Goal: Task Accomplishment & Management: Manage account settings

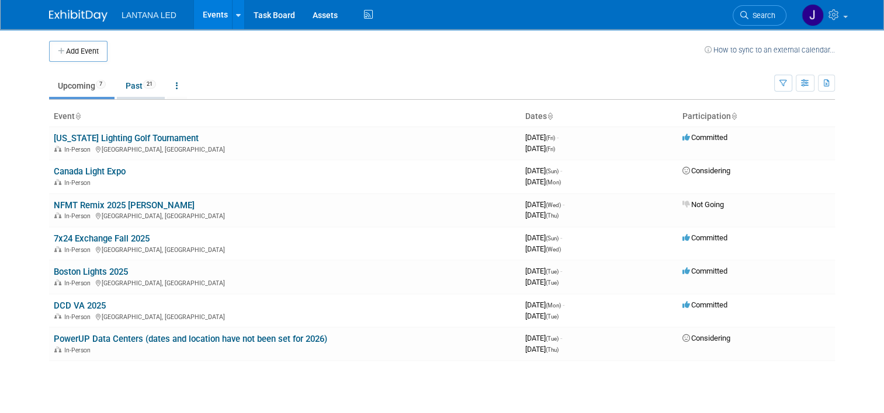
click at [130, 86] on link "Past 21" at bounding box center [141, 86] width 48 height 22
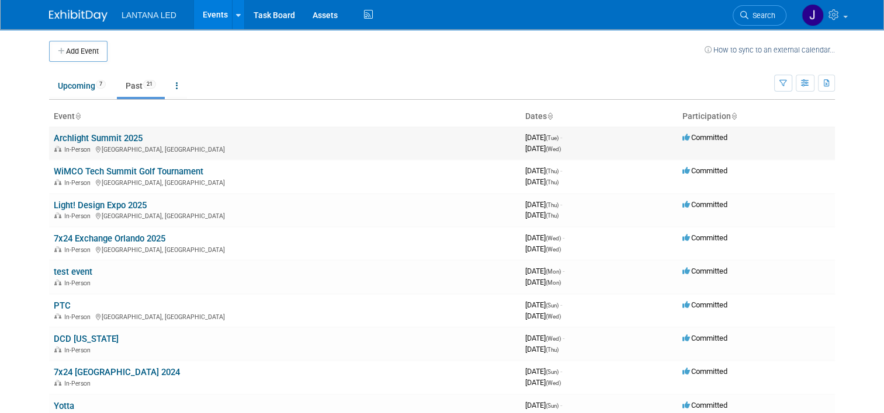
click at [98, 140] on link "Archlight Summit 2025" at bounding box center [98, 138] width 89 height 11
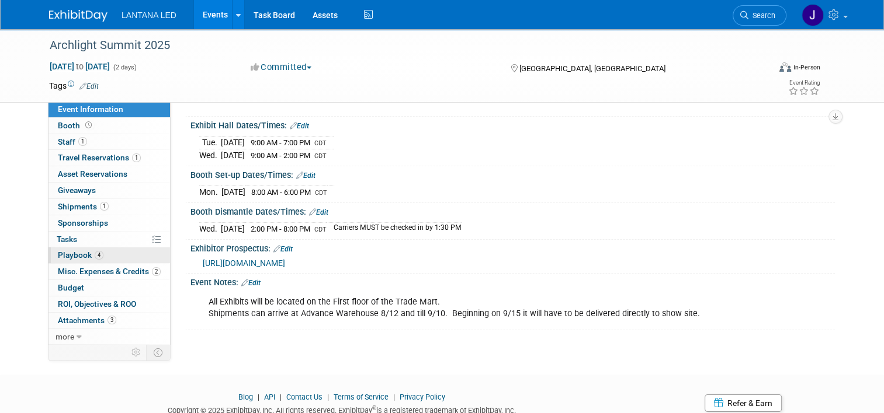
scroll to position [117, 0]
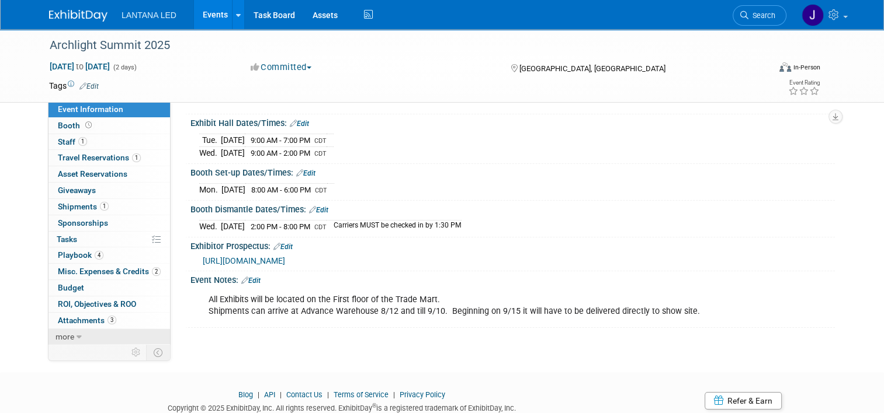
click at [68, 335] on link "more" at bounding box center [108, 337] width 121 height 16
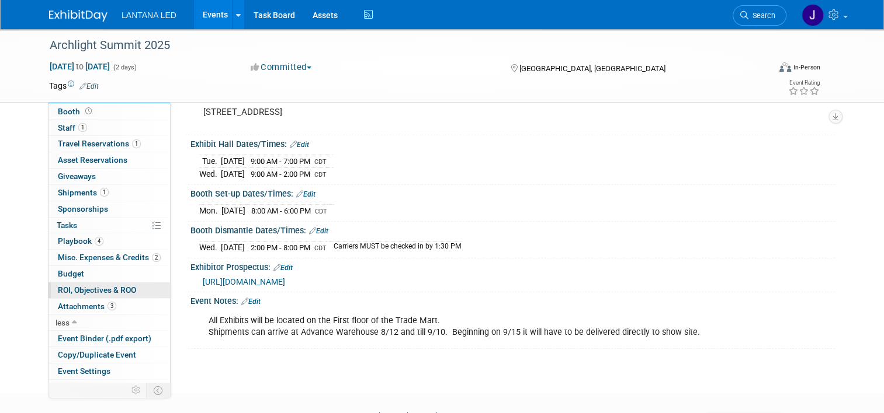
scroll to position [0, 0]
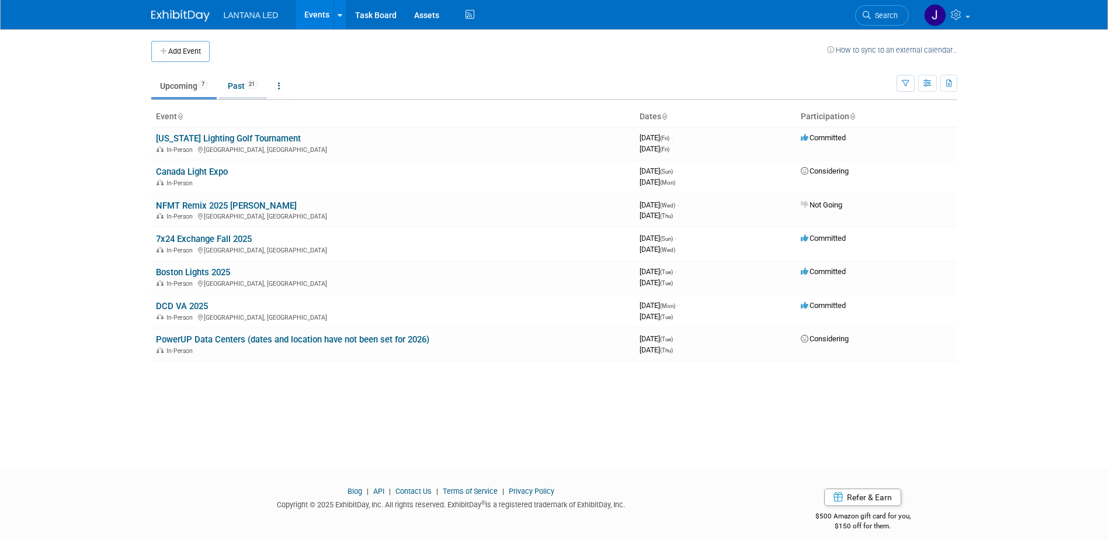
click at [239, 88] on link "Past 21" at bounding box center [243, 86] width 48 height 22
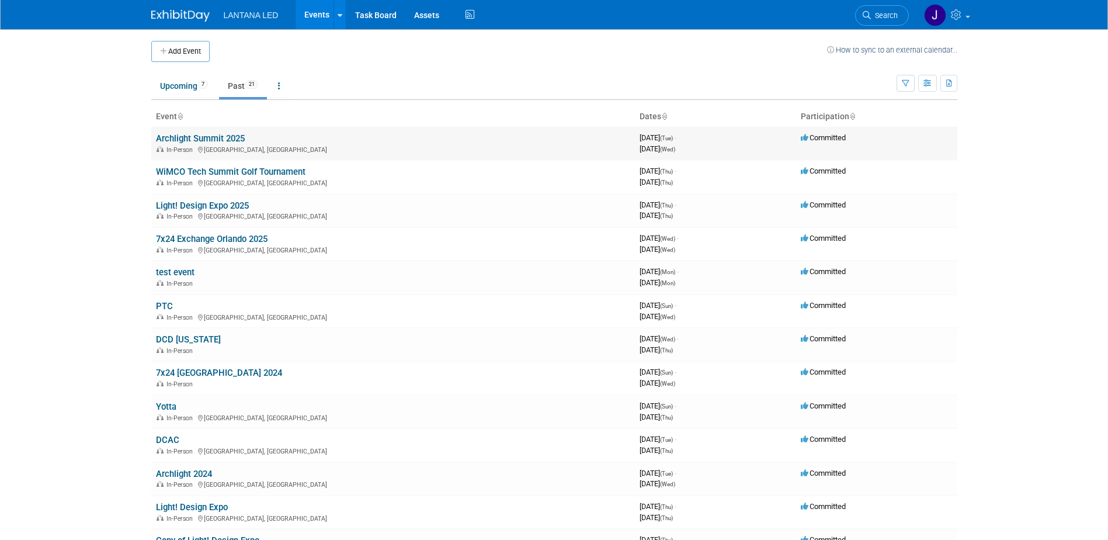
click at [206, 140] on link "Archlight Summit 2025" at bounding box center [200, 138] width 89 height 11
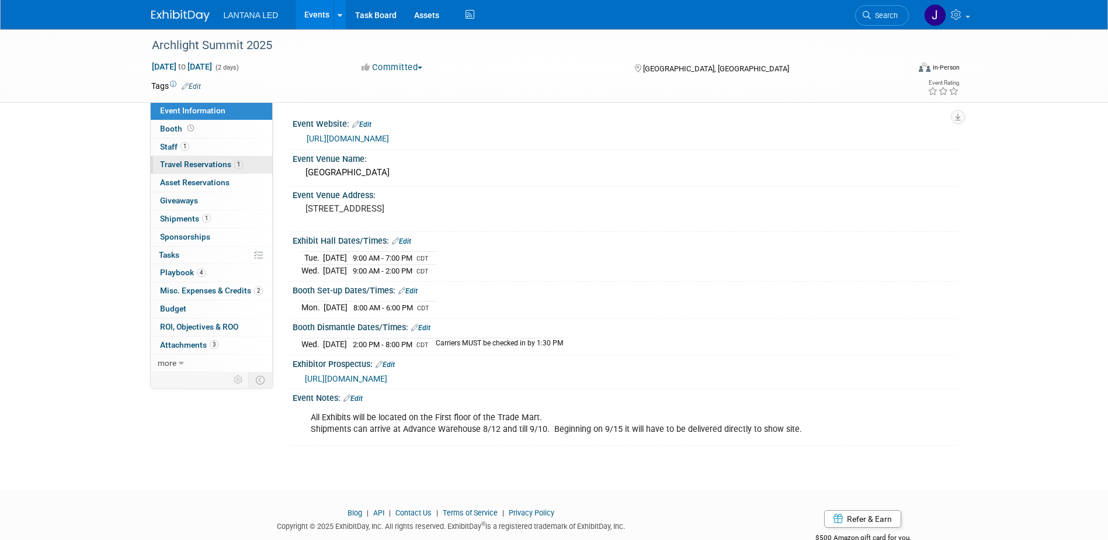
click at [196, 164] on span "Travel Reservations 1" at bounding box center [201, 163] width 83 height 9
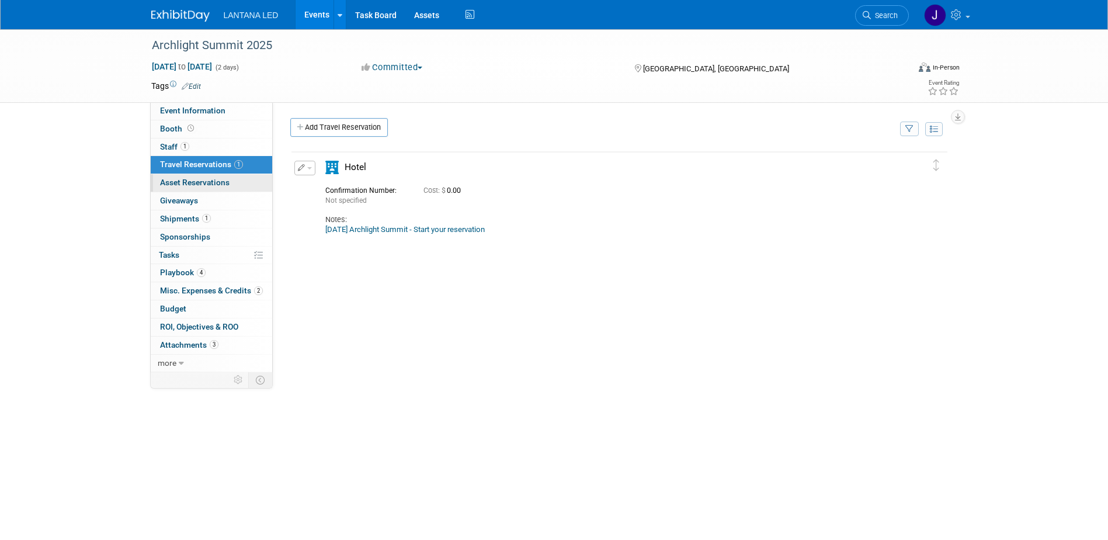
click at [190, 178] on span "Asset Reservations 0" at bounding box center [194, 182] width 69 height 9
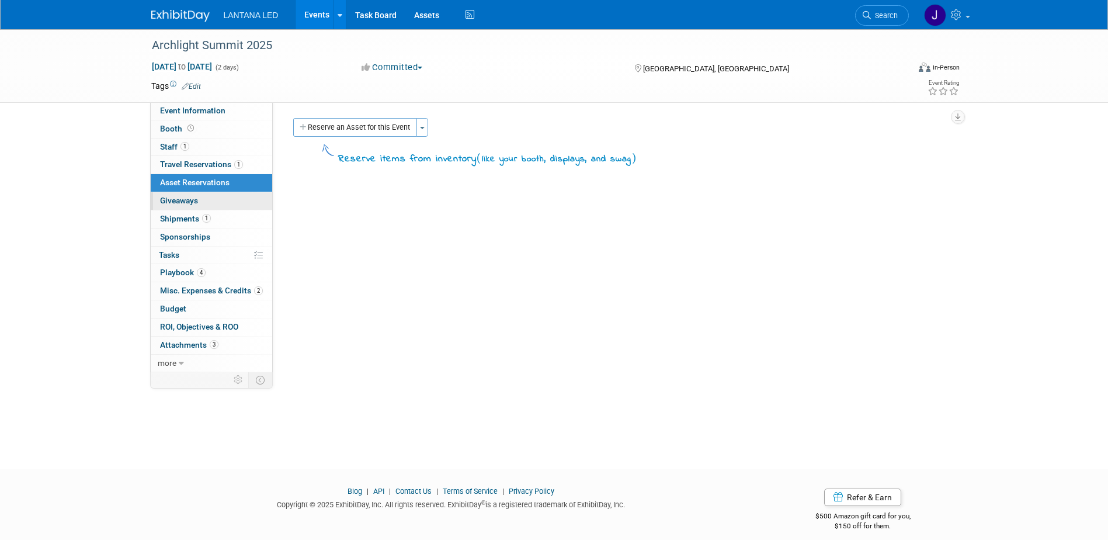
click at [187, 195] on link "0 Giveaways 0" at bounding box center [211, 201] width 121 height 18
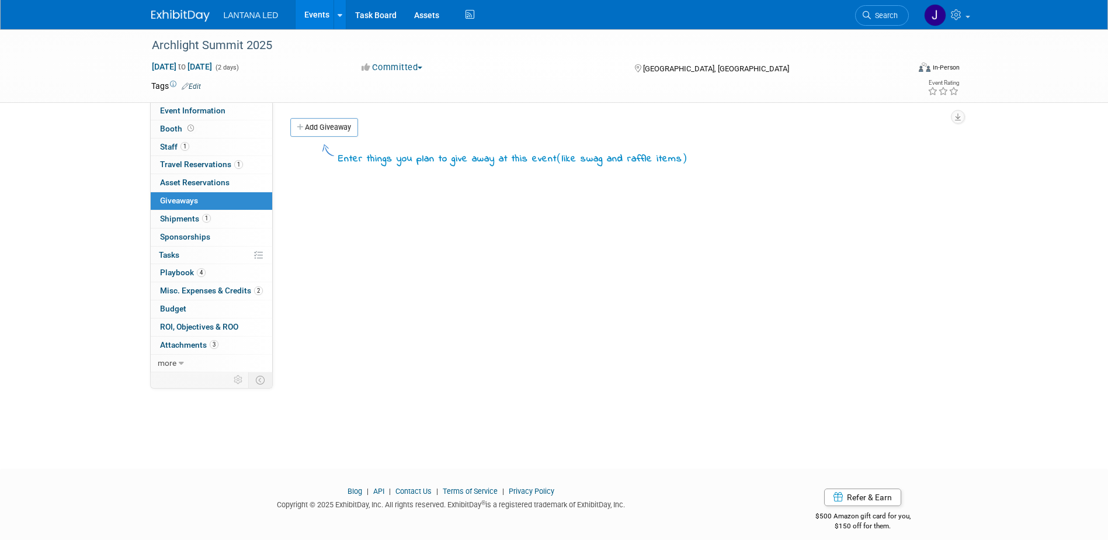
click at [328, 129] on link "Add Giveaway" at bounding box center [324, 127] width 68 height 19
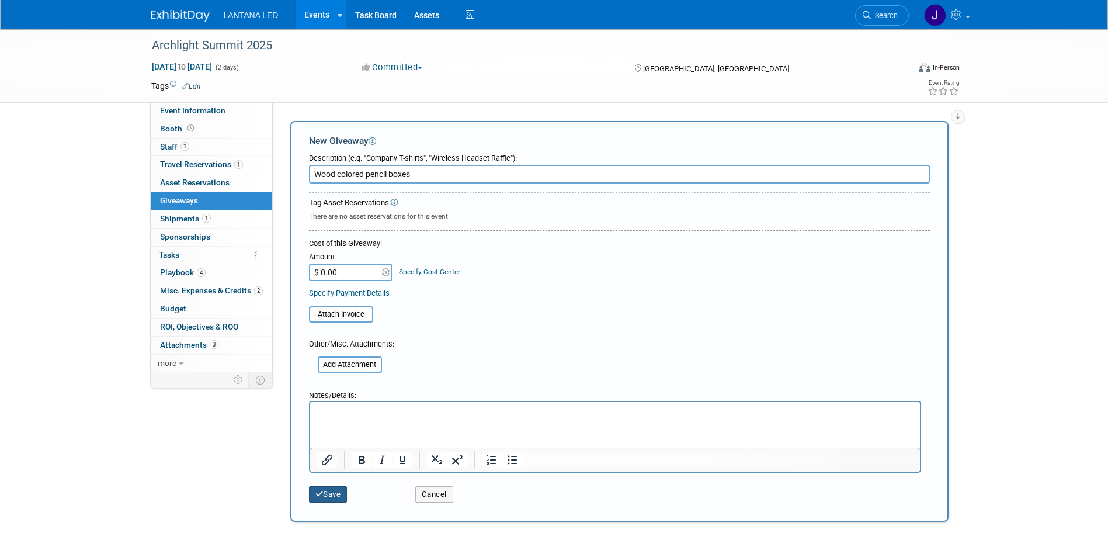
type input "Wood colored pencil boxes"
click at [332, 497] on button "Save" at bounding box center [328, 494] width 39 height 16
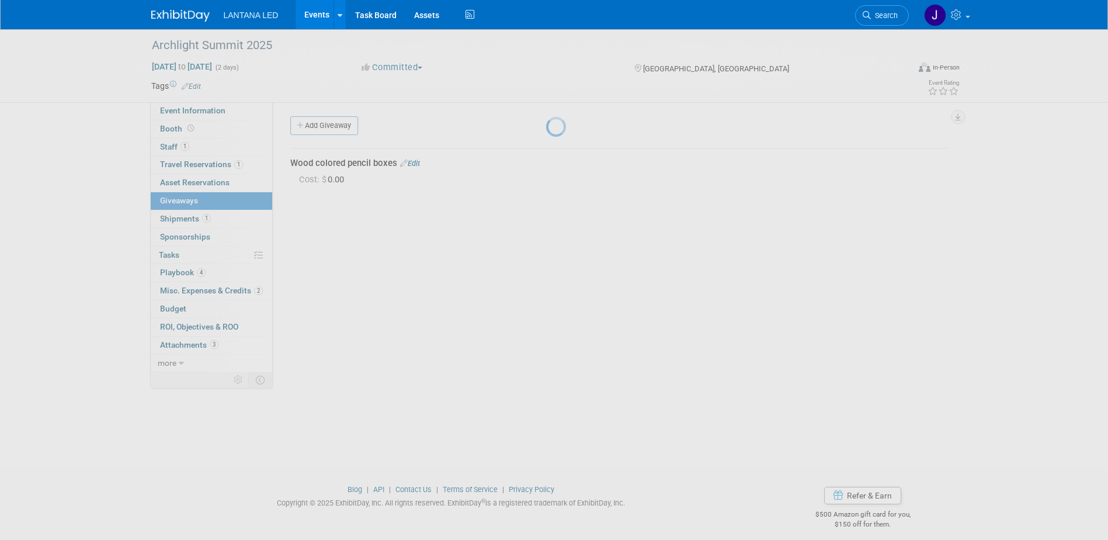
scroll to position [11, 0]
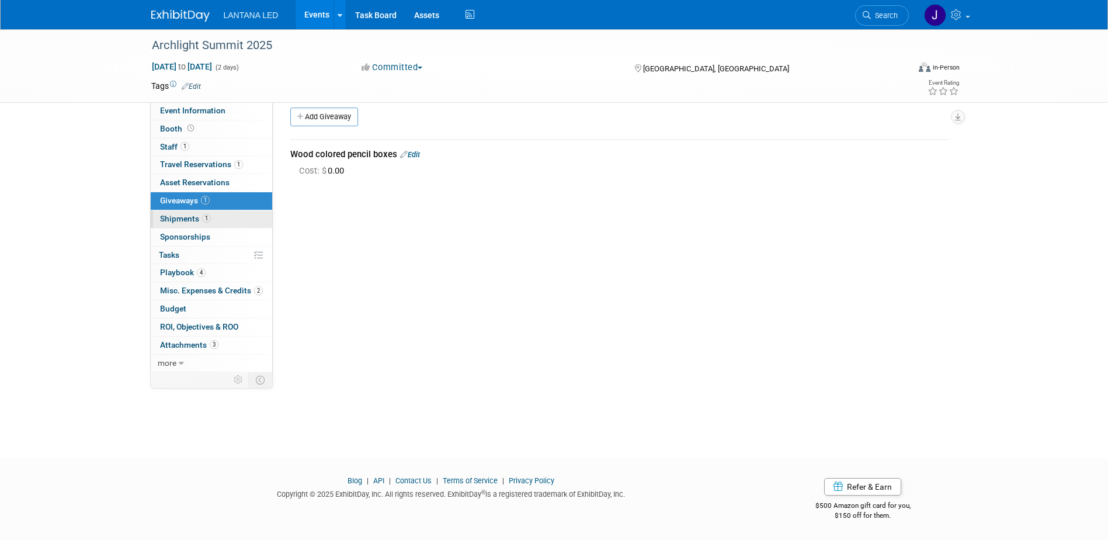
click at [179, 220] on span "Shipments 1" at bounding box center [185, 218] width 51 height 9
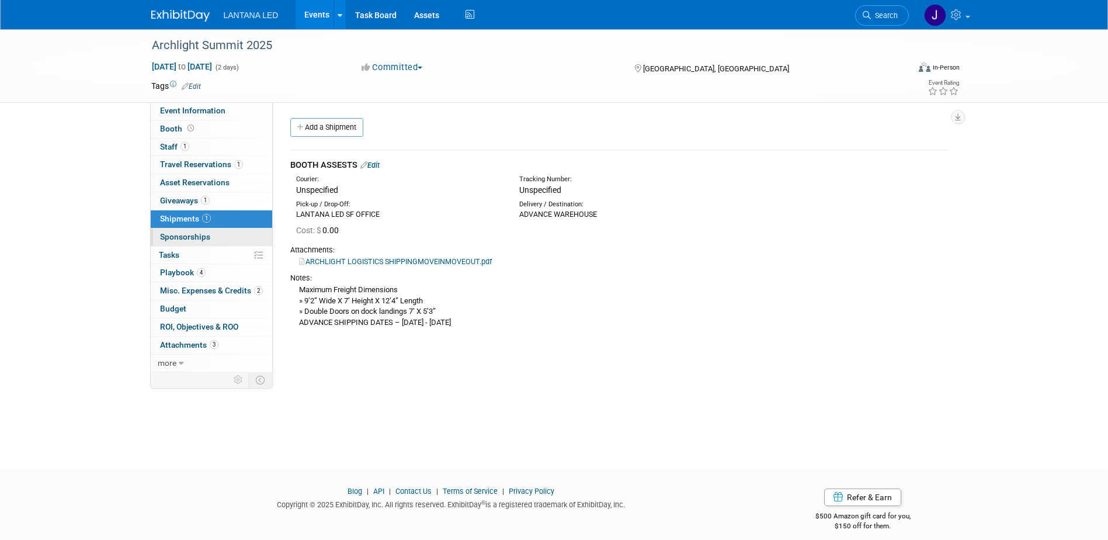
click at [180, 235] on span "Sponsorships 0" at bounding box center [185, 236] width 50 height 9
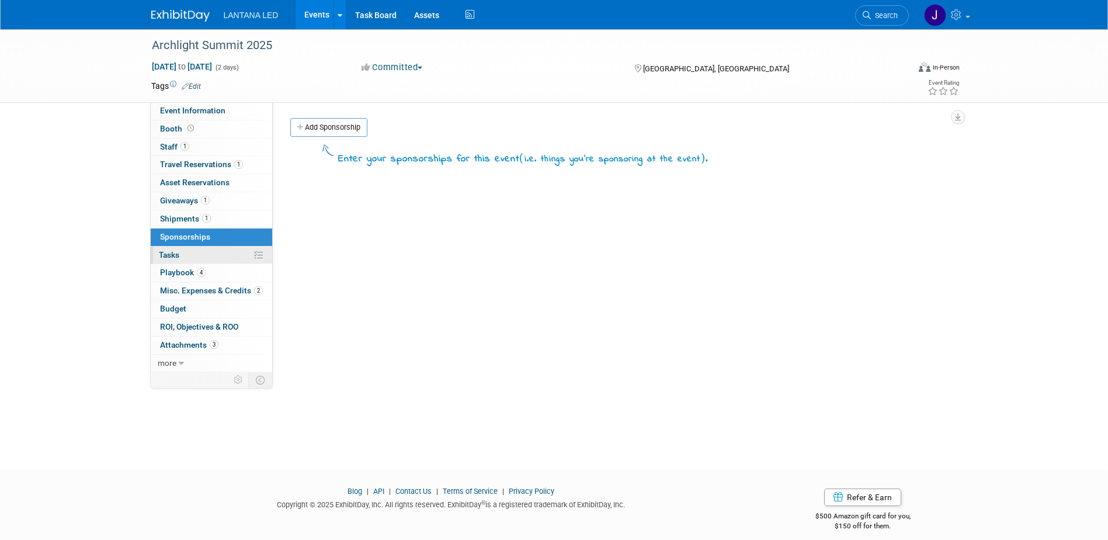
click at [179, 251] on span "Tasks 0%" at bounding box center [169, 254] width 20 height 9
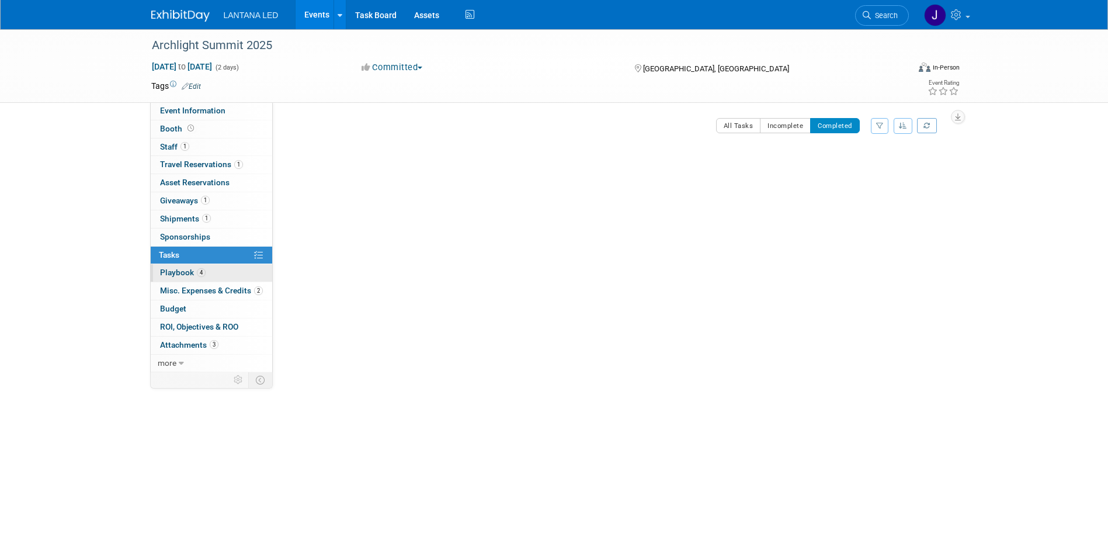
click at [178, 267] on span "Playbook 4" at bounding box center [183, 271] width 46 height 9
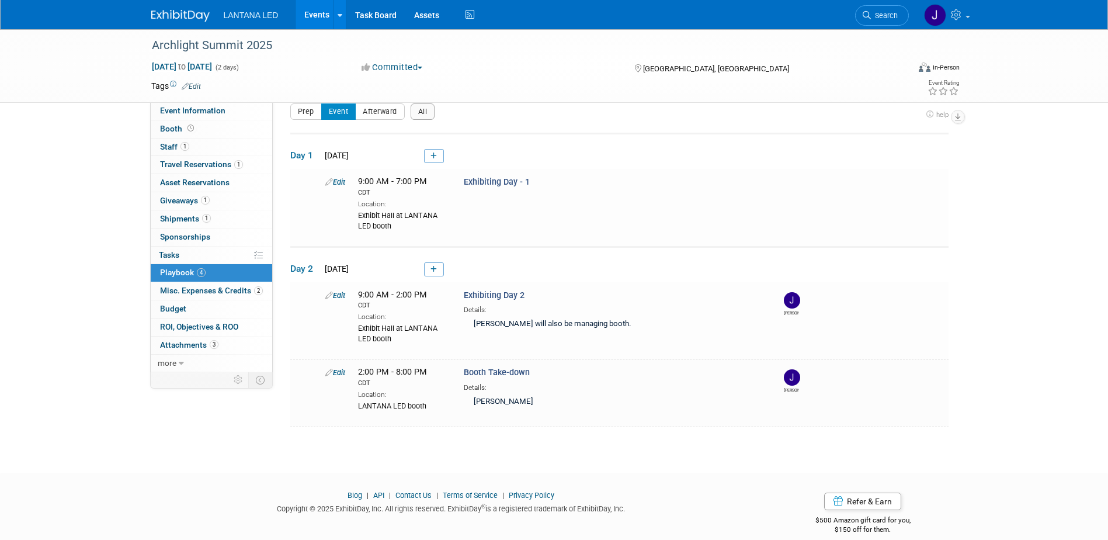
scroll to position [29, 0]
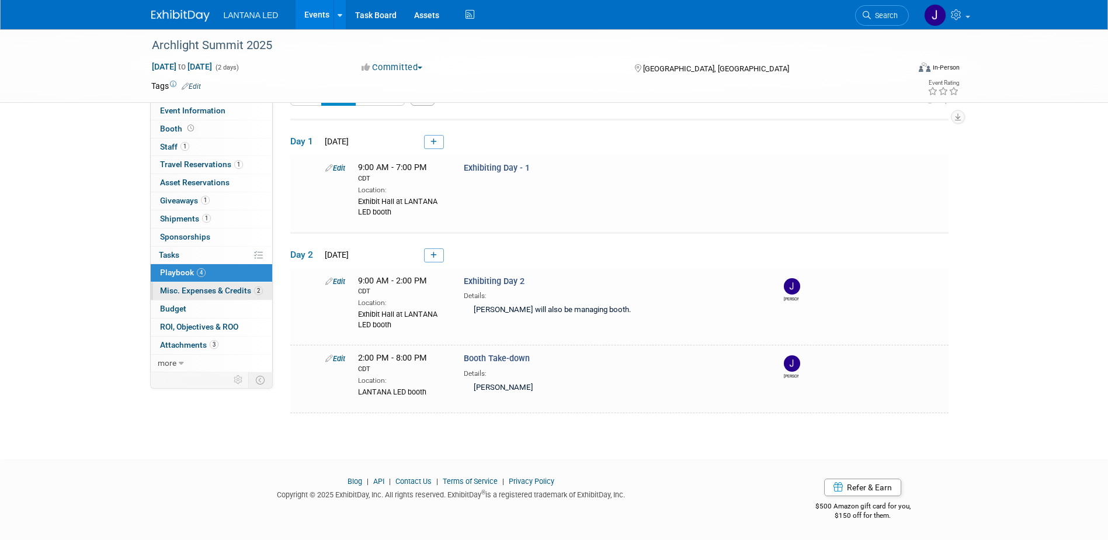
click at [224, 290] on span "Misc. Expenses & Credits 2" at bounding box center [211, 290] width 103 height 9
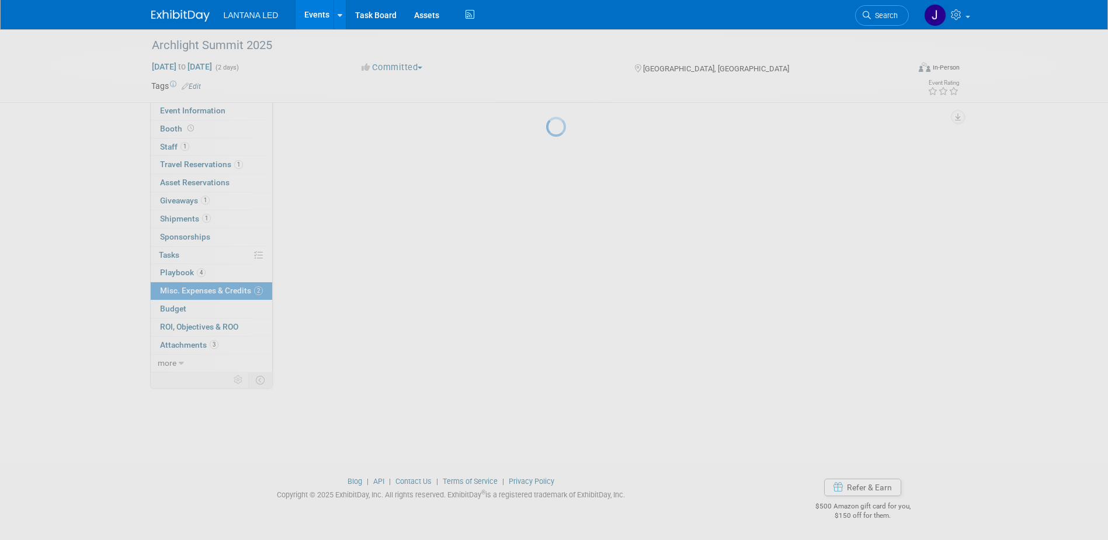
scroll to position [0, 0]
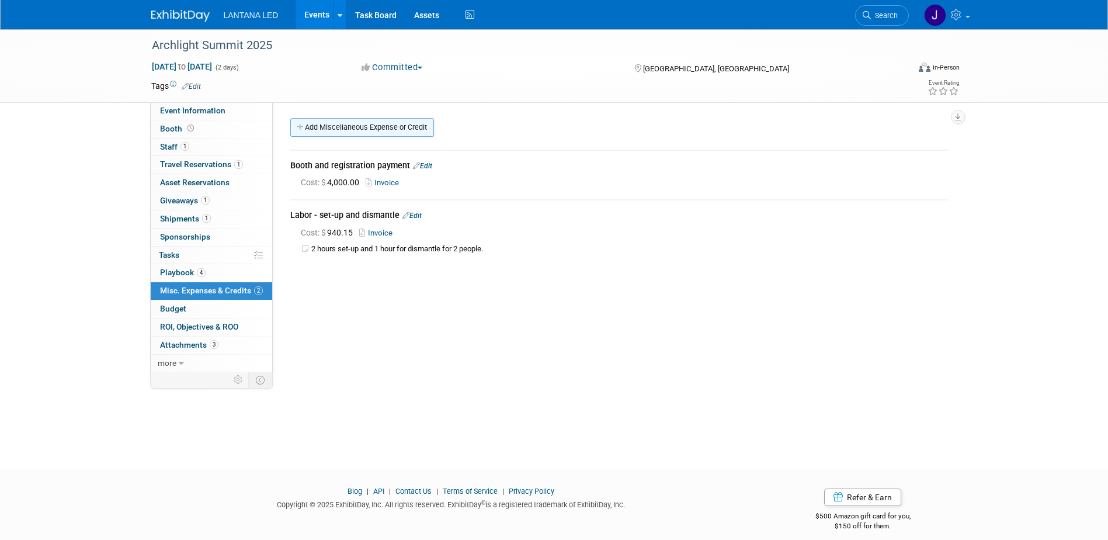
click at [338, 130] on link "Add Miscellaneous Expense or Credit" at bounding box center [362, 127] width 144 height 19
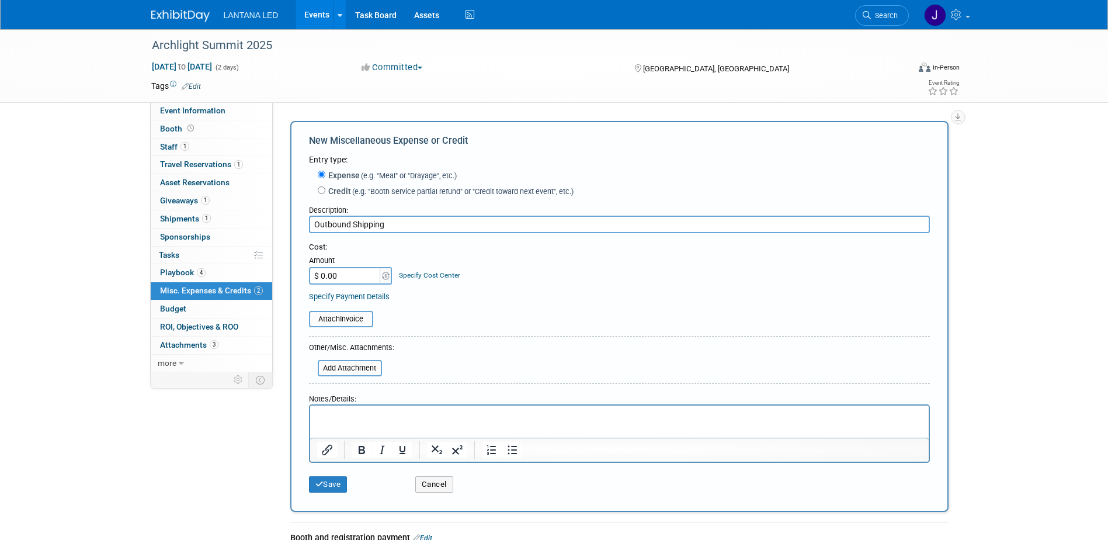
type input "Outbound Shipping"
click at [479, 413] on p "Rich Text Area. Press ALT-0 for help." at bounding box center [619, 416] width 605 height 12
click at [338, 483] on button "Save" at bounding box center [328, 484] width 39 height 16
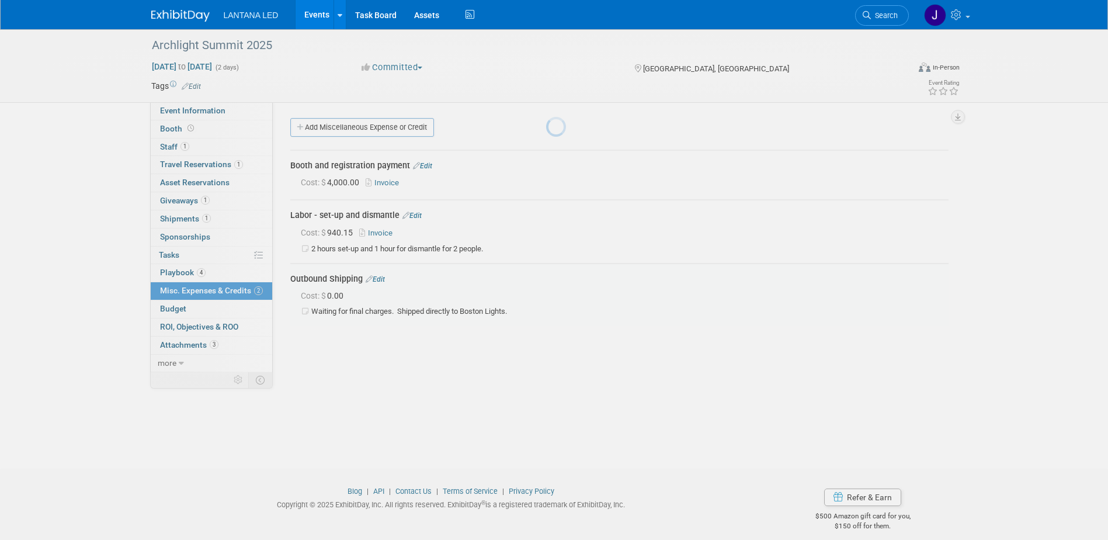
scroll to position [11, 0]
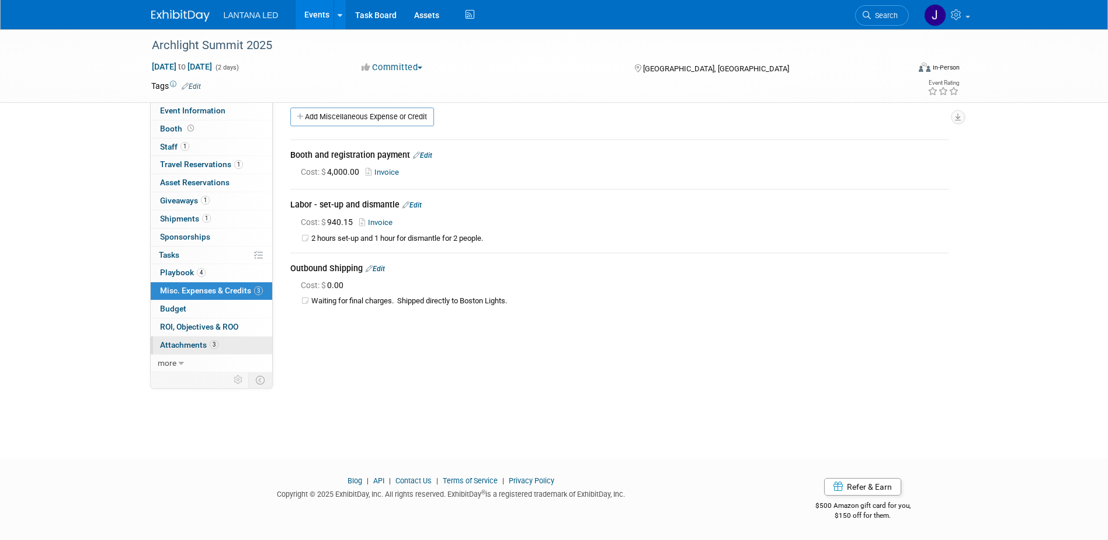
click at [172, 343] on span "Attachments 3" at bounding box center [189, 344] width 58 height 9
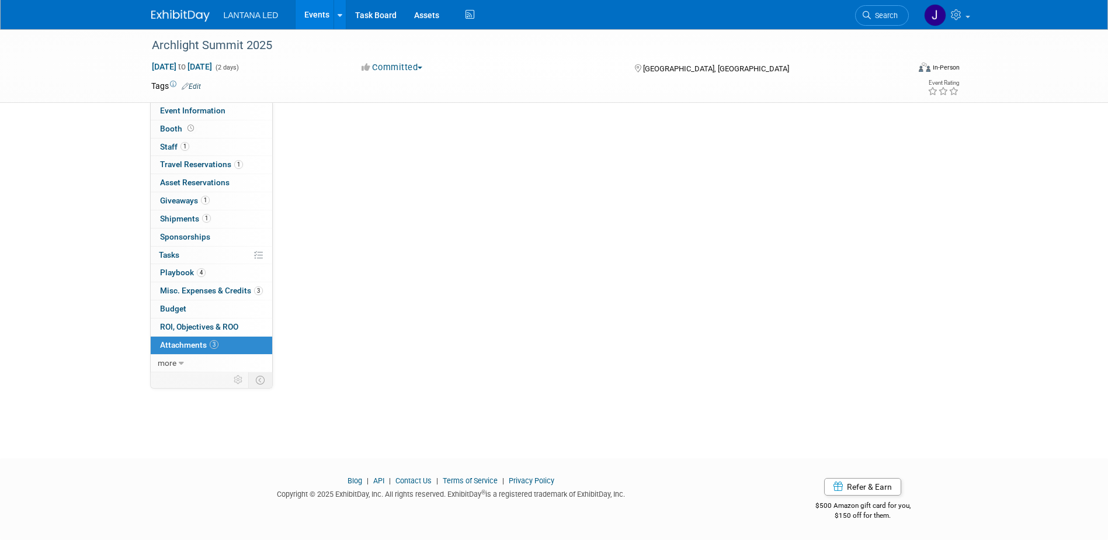
scroll to position [0, 0]
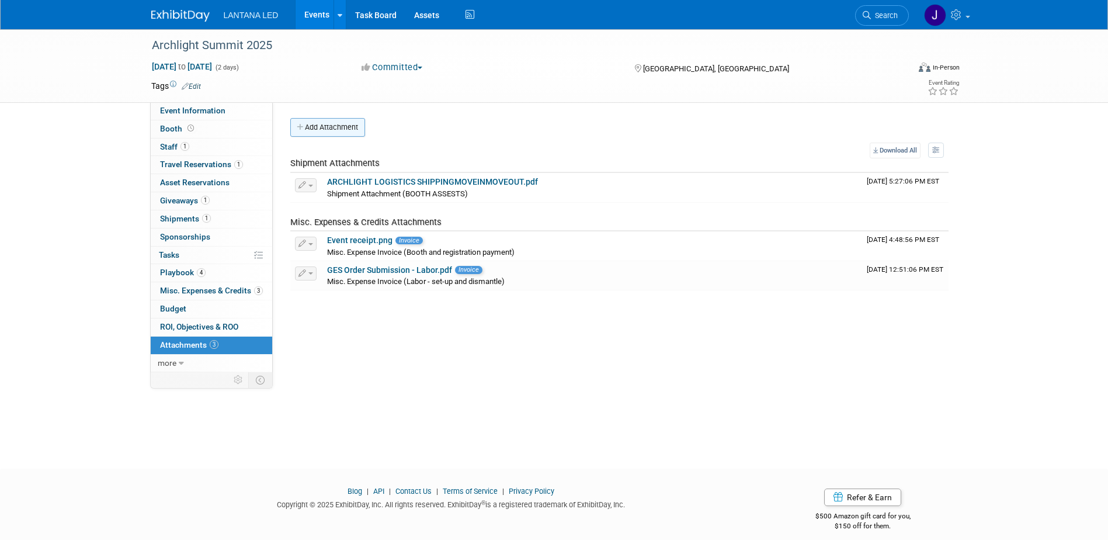
click at [315, 126] on button "Add Attachment" at bounding box center [327, 127] width 75 height 19
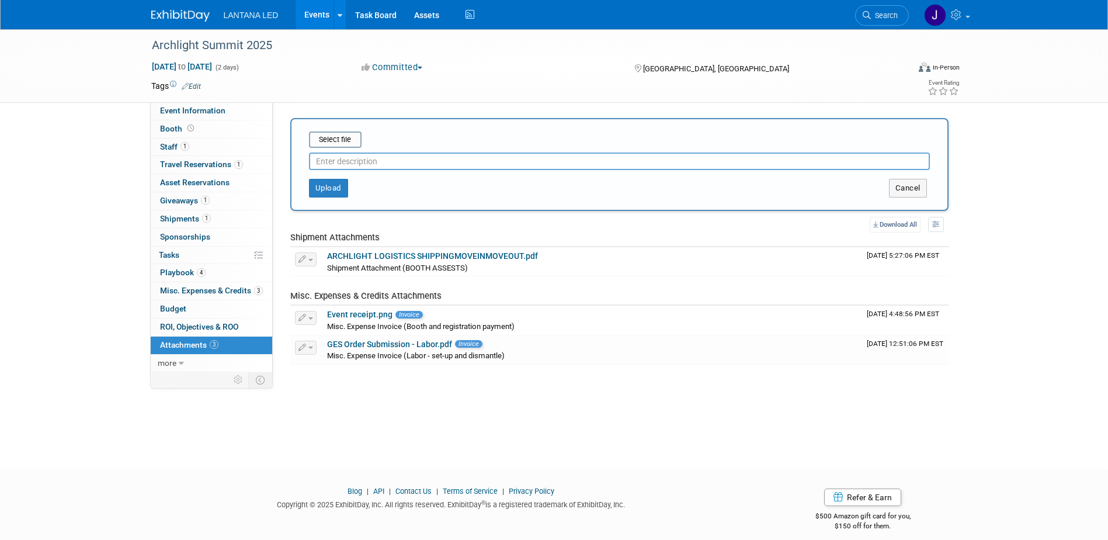
click at [368, 159] on input "text" at bounding box center [619, 161] width 621 height 18
click at [328, 188] on button "Upload" at bounding box center [328, 188] width 39 height 19
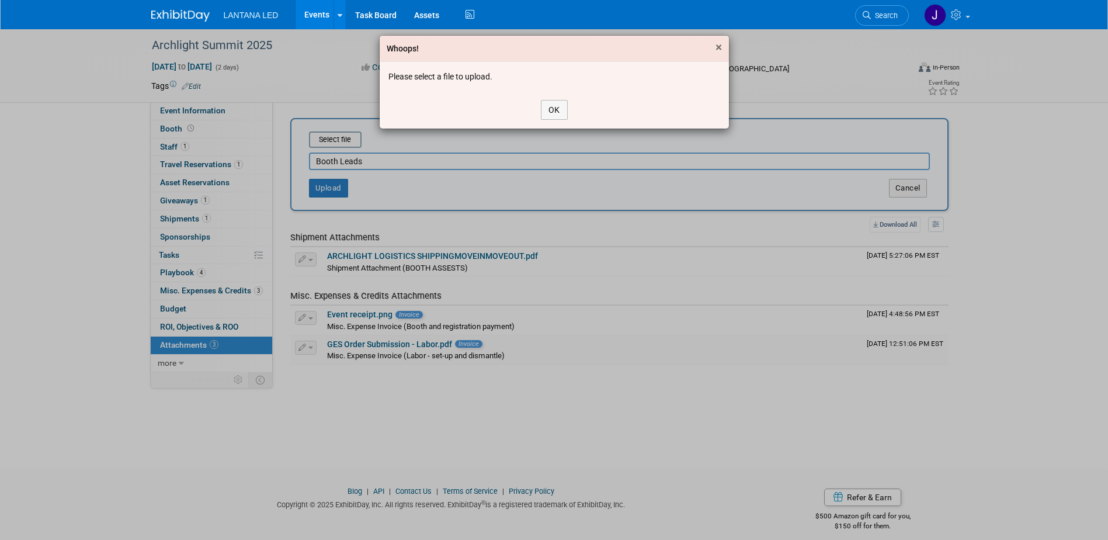
click at [715, 47] on div "Whoops! ×" at bounding box center [554, 49] width 349 height 26
click at [545, 114] on button "OK" at bounding box center [554, 110] width 27 height 20
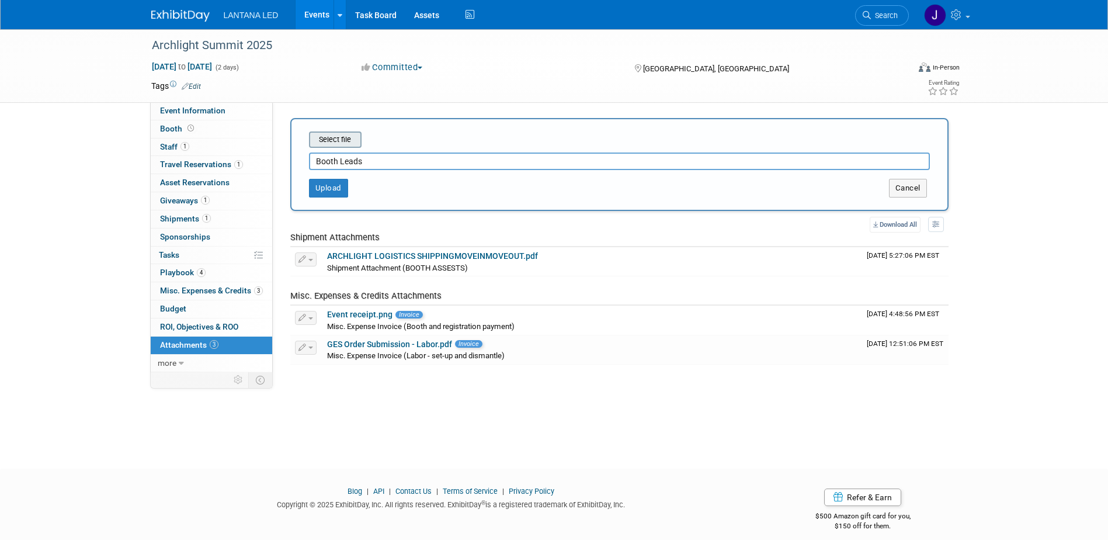
click at [349, 135] on input "file" at bounding box center [290, 140] width 139 height 14
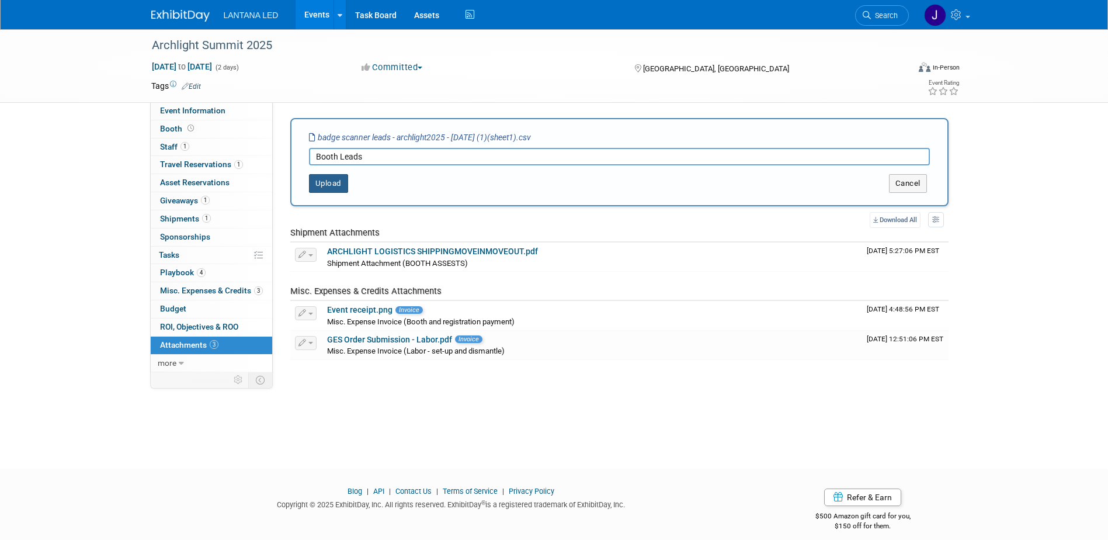
click at [328, 184] on button "Upload" at bounding box center [328, 183] width 39 height 19
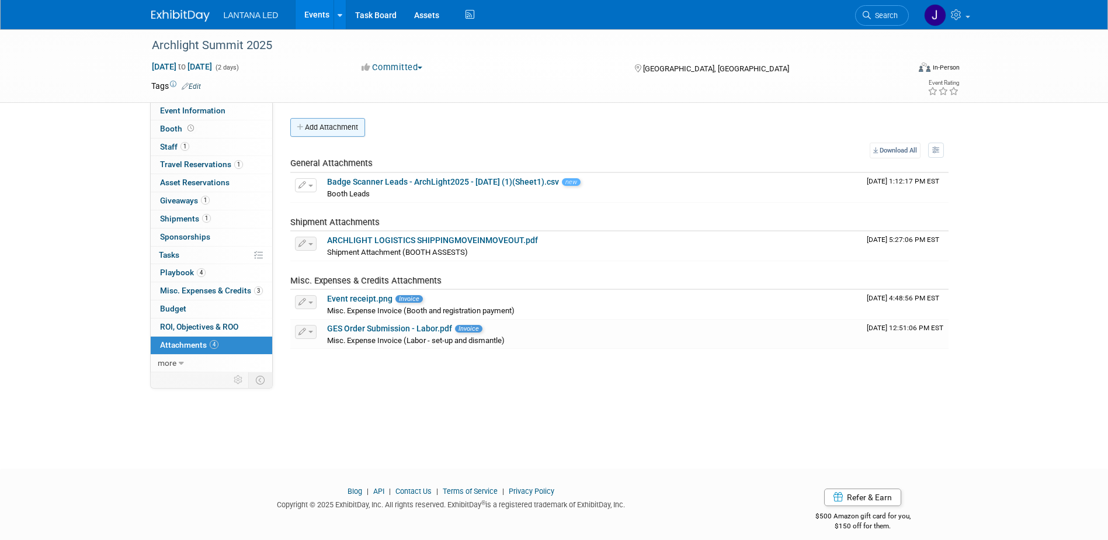
click at [312, 124] on button "Add Attachment" at bounding box center [327, 127] width 75 height 19
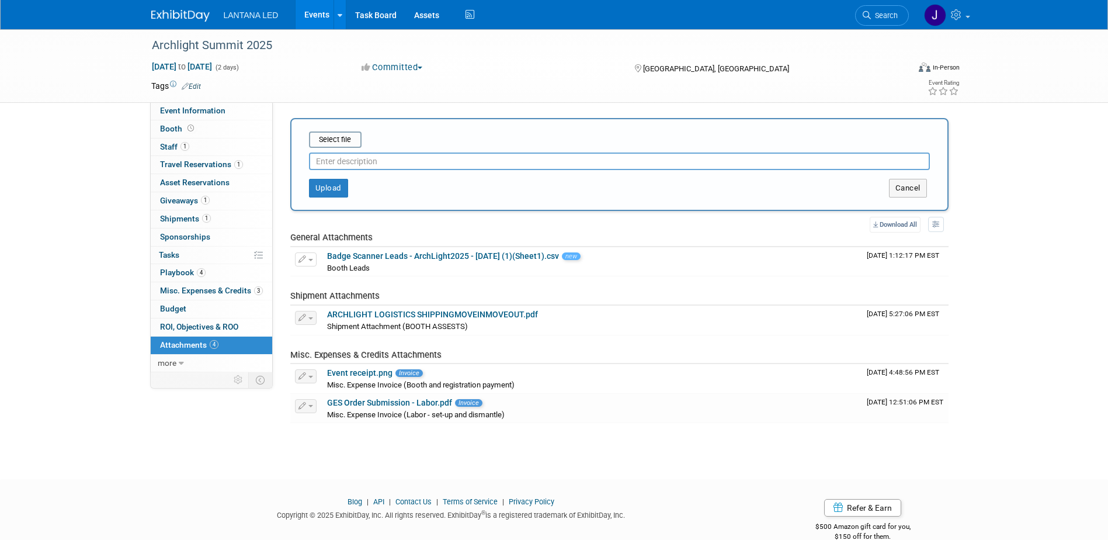
click at [332, 158] on input "text" at bounding box center [619, 161] width 621 height 18
type input "Pictures from event"
click at [335, 141] on input "file" at bounding box center [290, 140] width 139 height 14
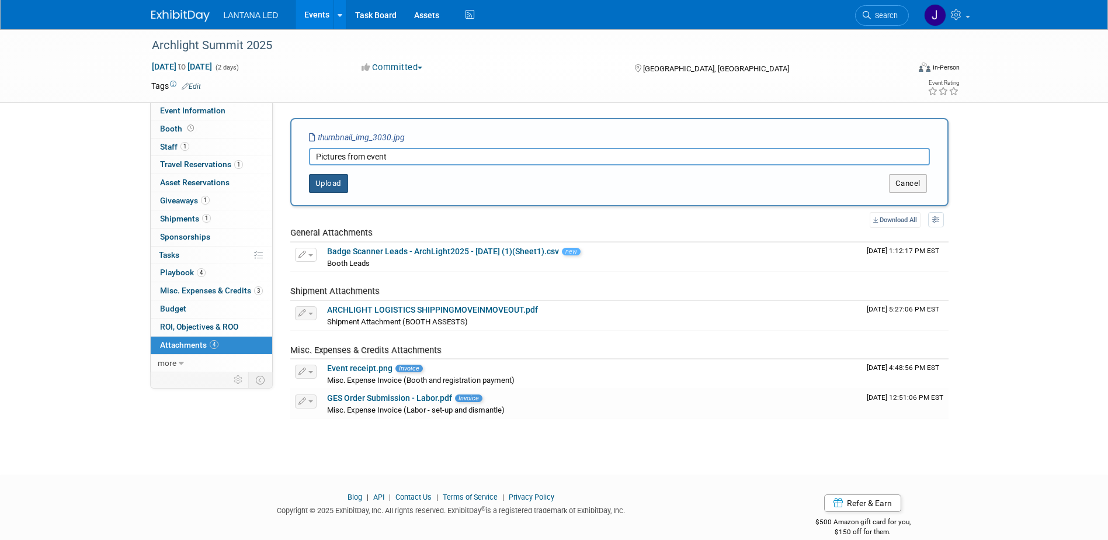
click at [324, 184] on button "Upload" at bounding box center [328, 183] width 39 height 19
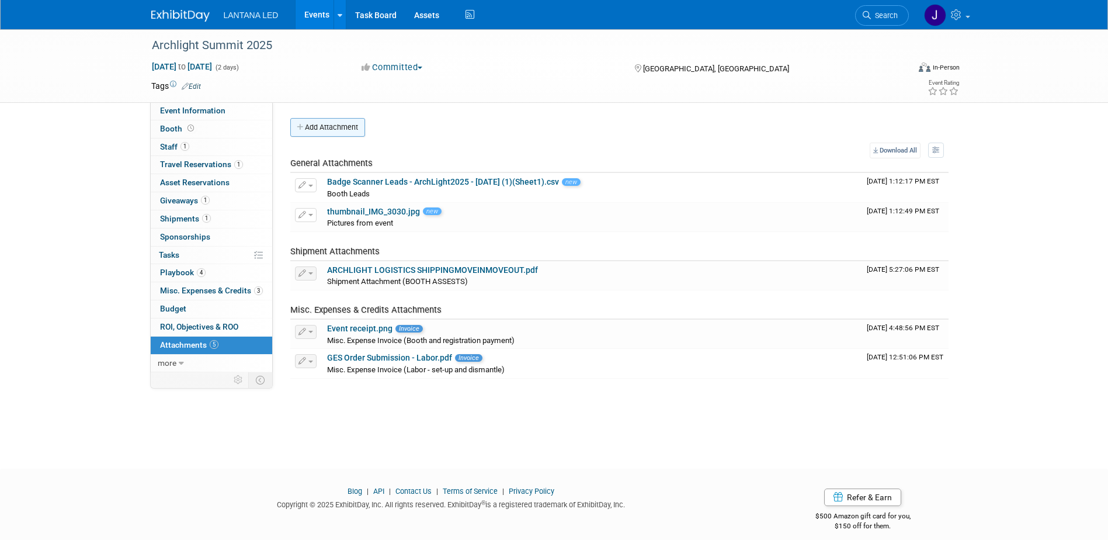
click at [321, 129] on button "Add Attachment" at bounding box center [327, 127] width 75 height 19
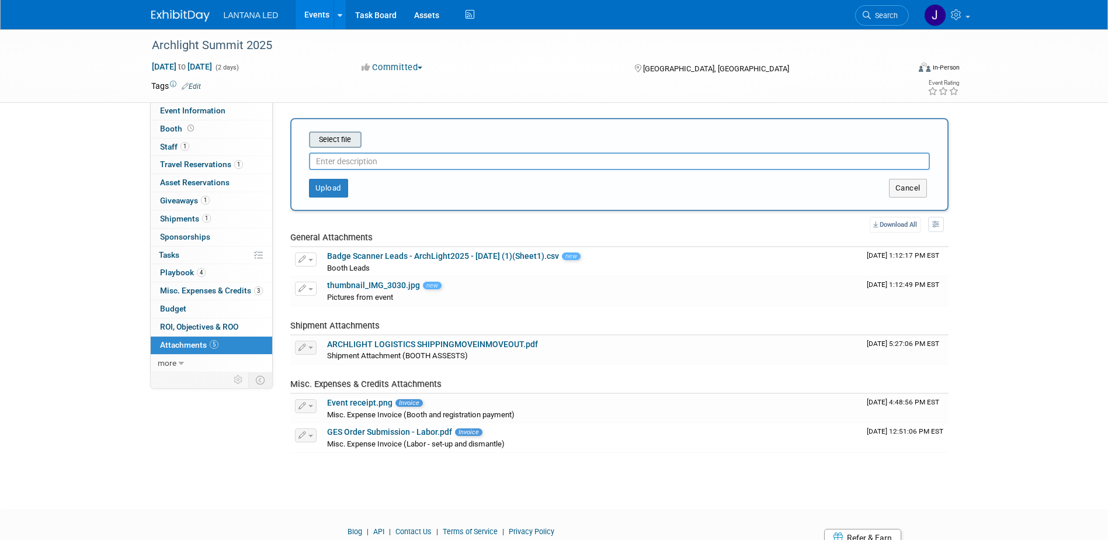
click at [324, 143] on input "file" at bounding box center [290, 140] width 139 height 14
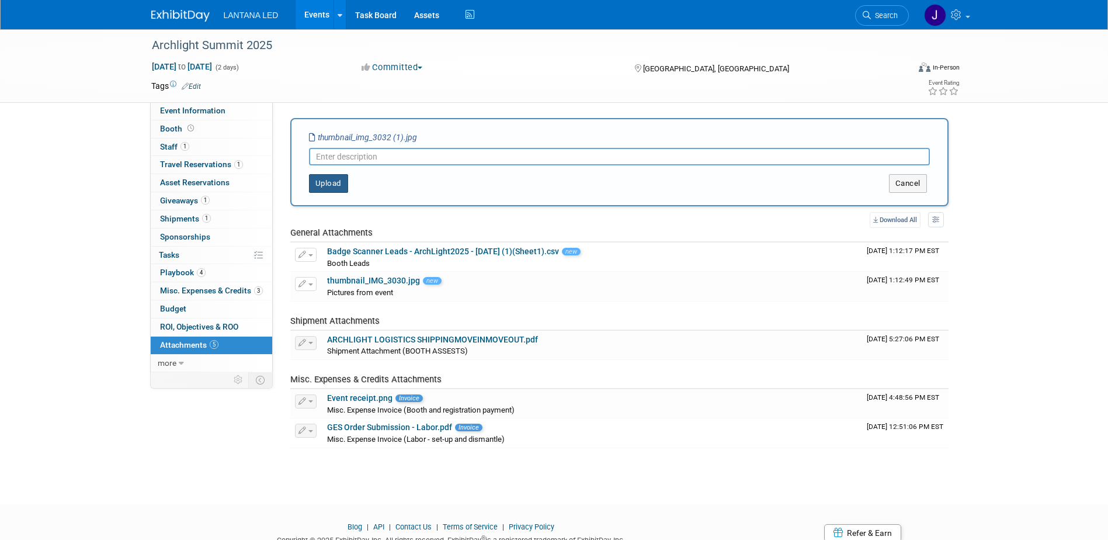
click at [331, 183] on button "Upload" at bounding box center [328, 183] width 39 height 19
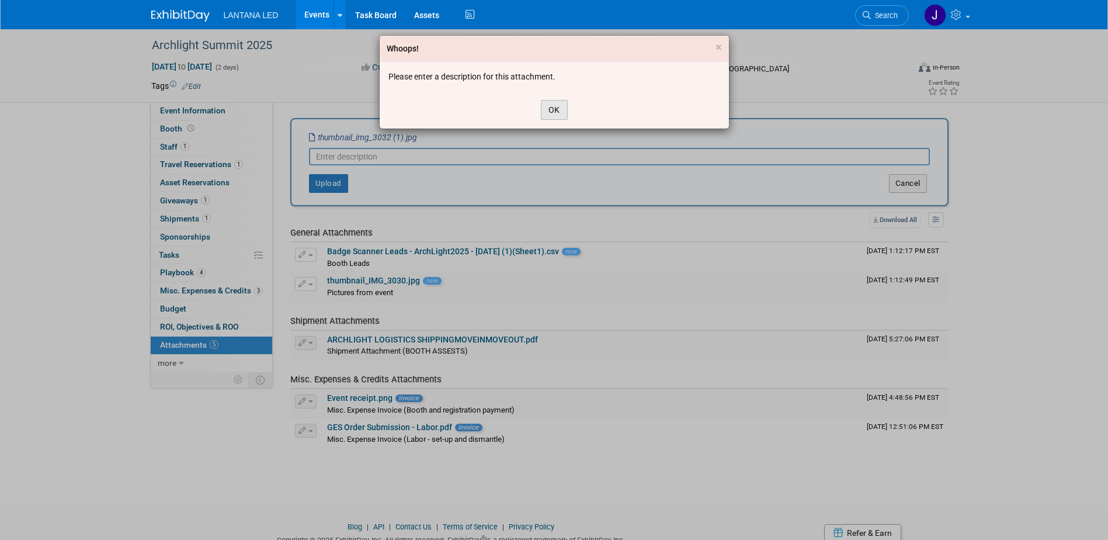
click at [550, 108] on button "OK" at bounding box center [554, 110] width 27 height 20
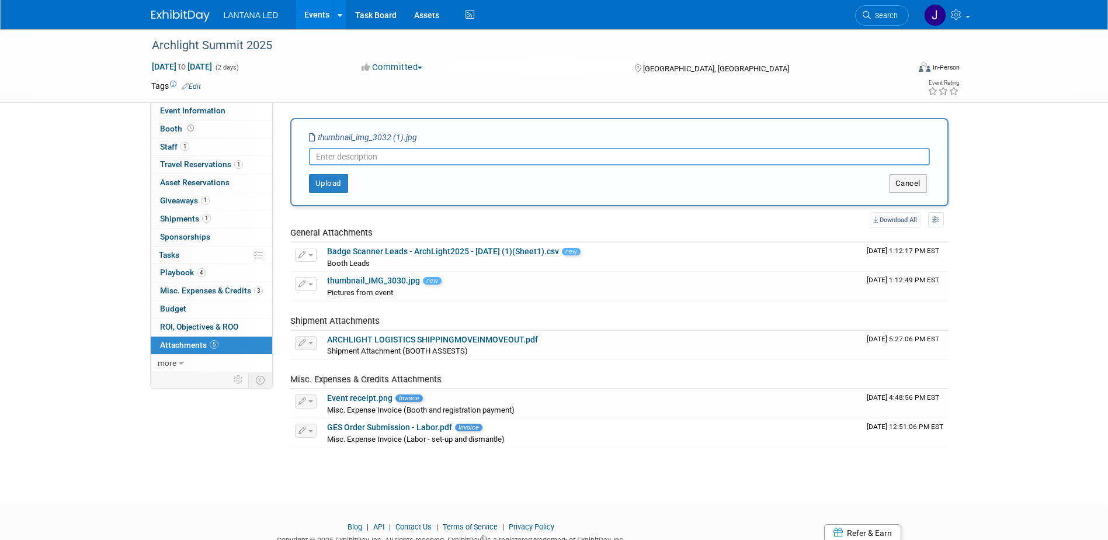
click at [438, 152] on input "text" at bounding box center [619, 157] width 621 height 18
click at [324, 184] on button "Upload" at bounding box center [328, 183] width 39 height 19
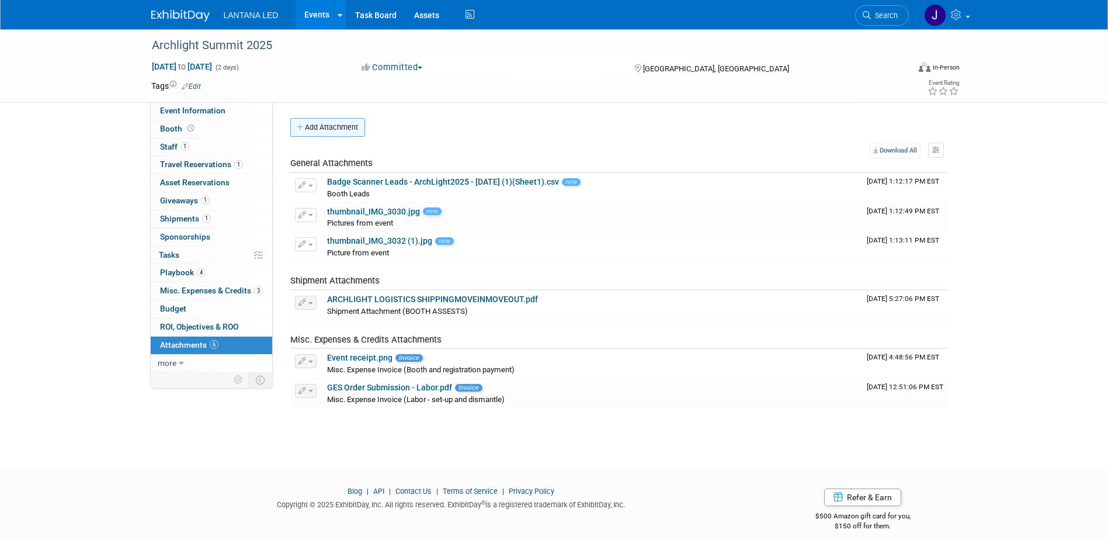
click at [317, 127] on button "Add Attachment" at bounding box center [327, 127] width 75 height 19
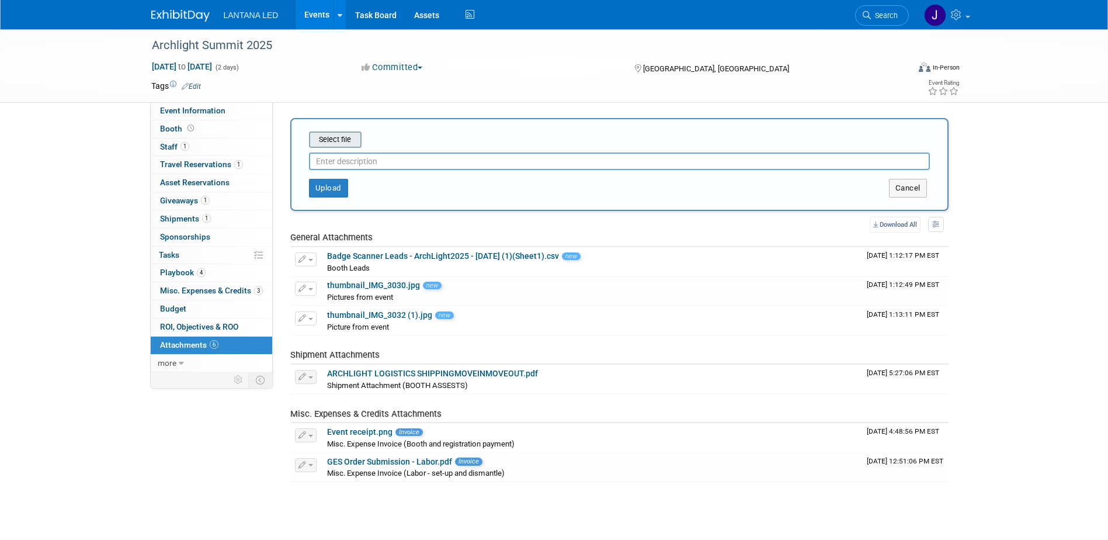
click at [331, 144] on input "file" at bounding box center [290, 140] width 139 height 14
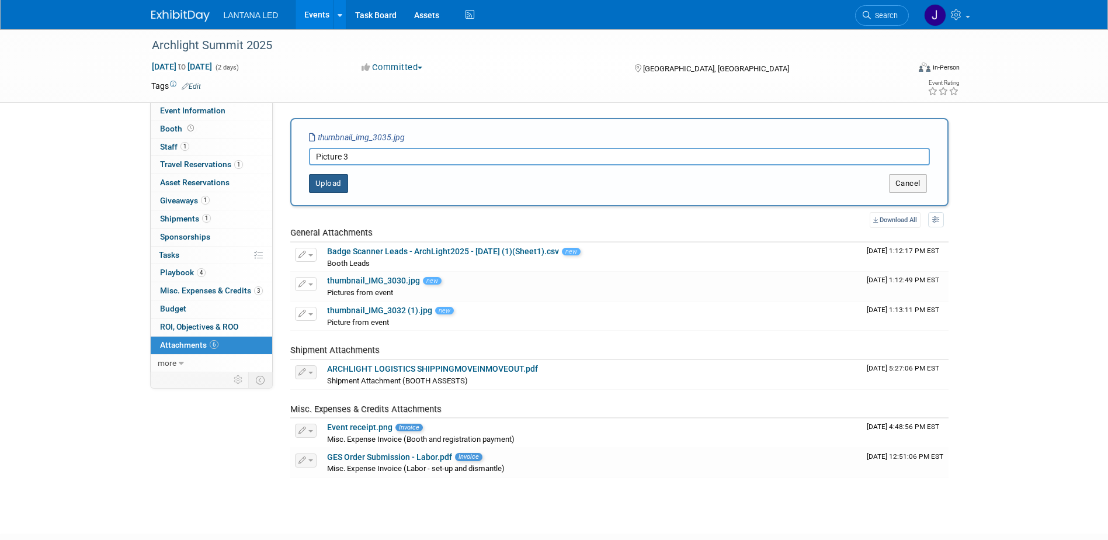
type input "Picture 3"
click at [329, 186] on button "Upload" at bounding box center [328, 183] width 39 height 19
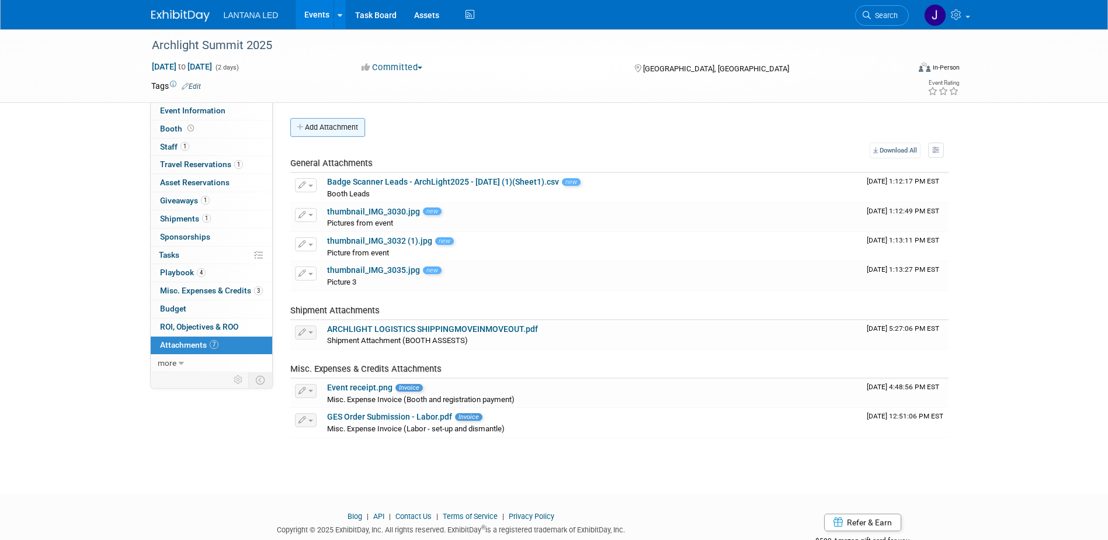
click at [325, 132] on button "Add Attachment" at bounding box center [327, 127] width 75 height 19
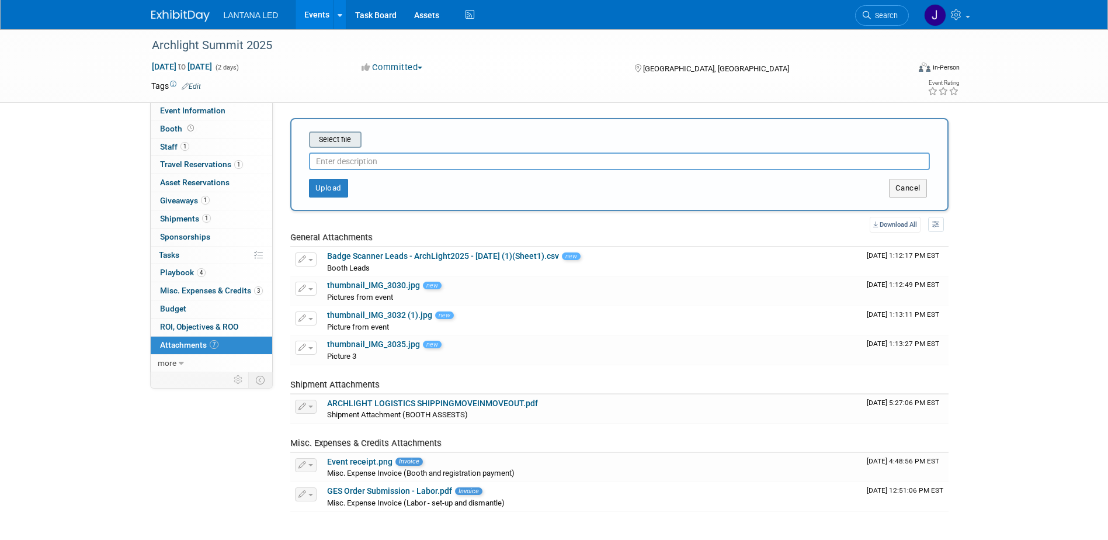
click at [329, 145] on input "file" at bounding box center [290, 140] width 139 height 14
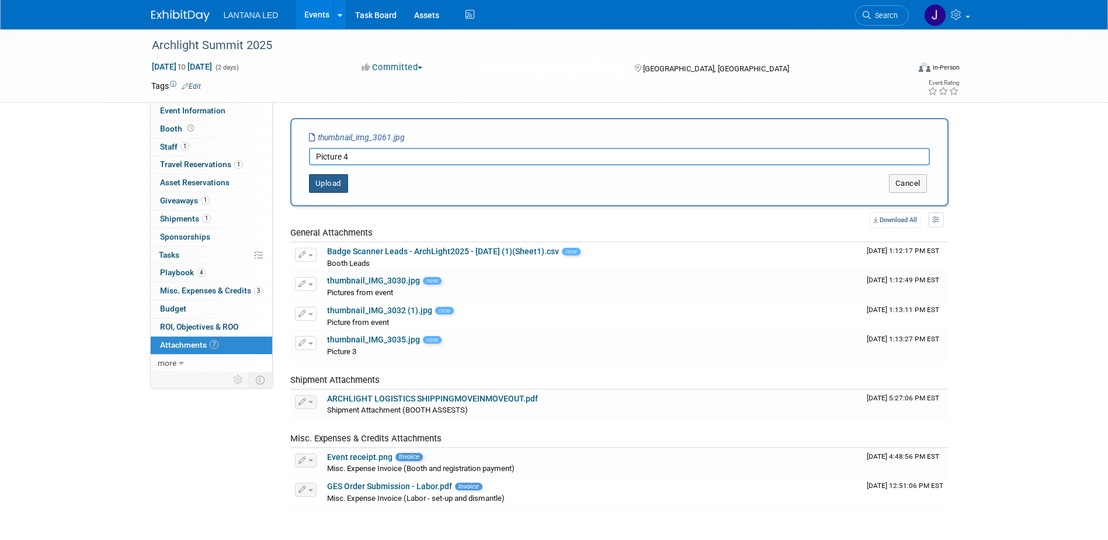
type input "Picture 4"
click at [329, 186] on button "Upload" at bounding box center [328, 183] width 39 height 19
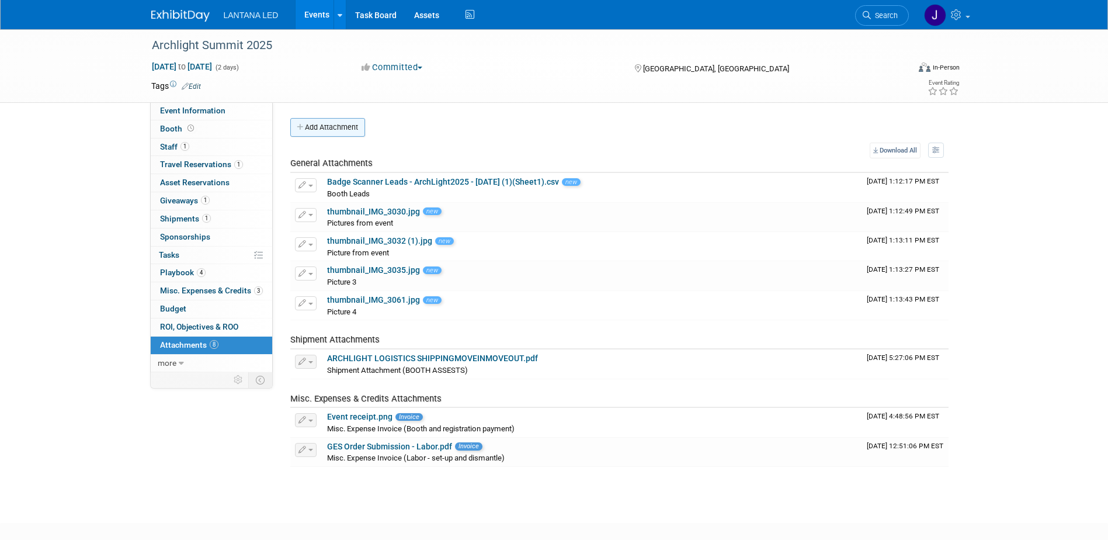
click at [322, 130] on button "Add Attachment" at bounding box center [327, 127] width 75 height 19
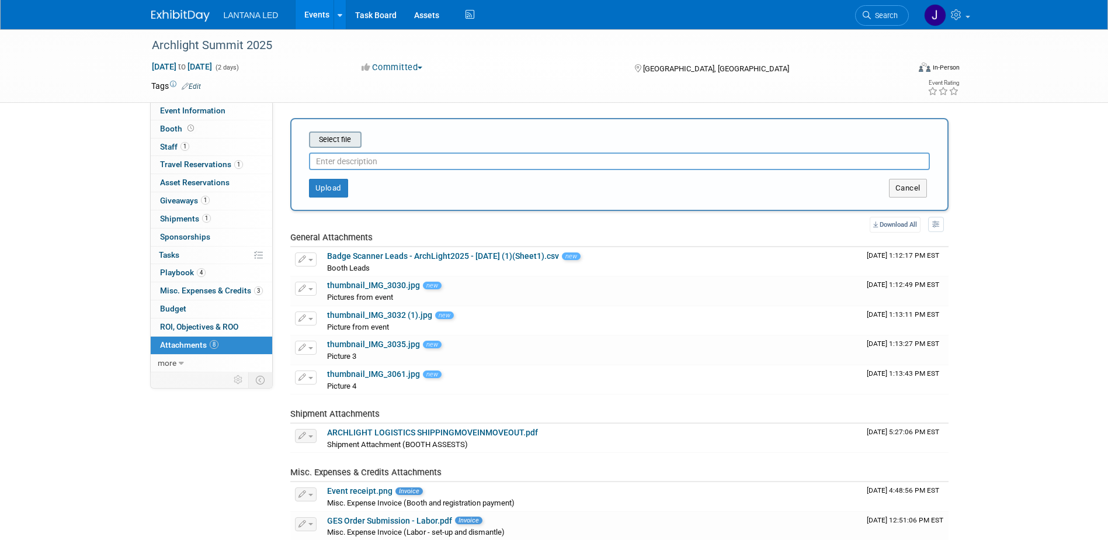
click at [322, 142] on input "file" at bounding box center [290, 140] width 139 height 14
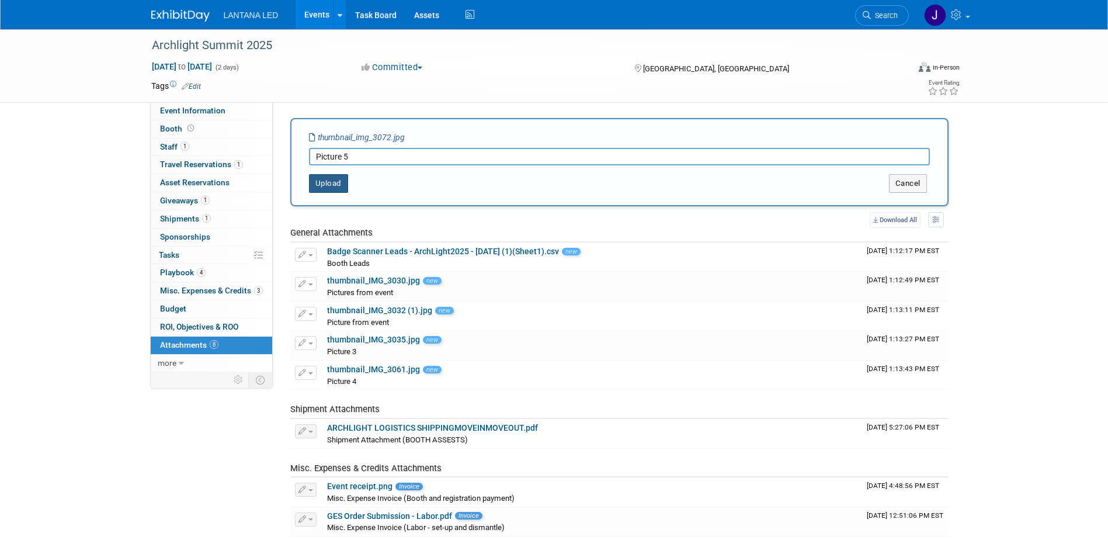
click at [329, 179] on button "Upload" at bounding box center [328, 183] width 39 height 19
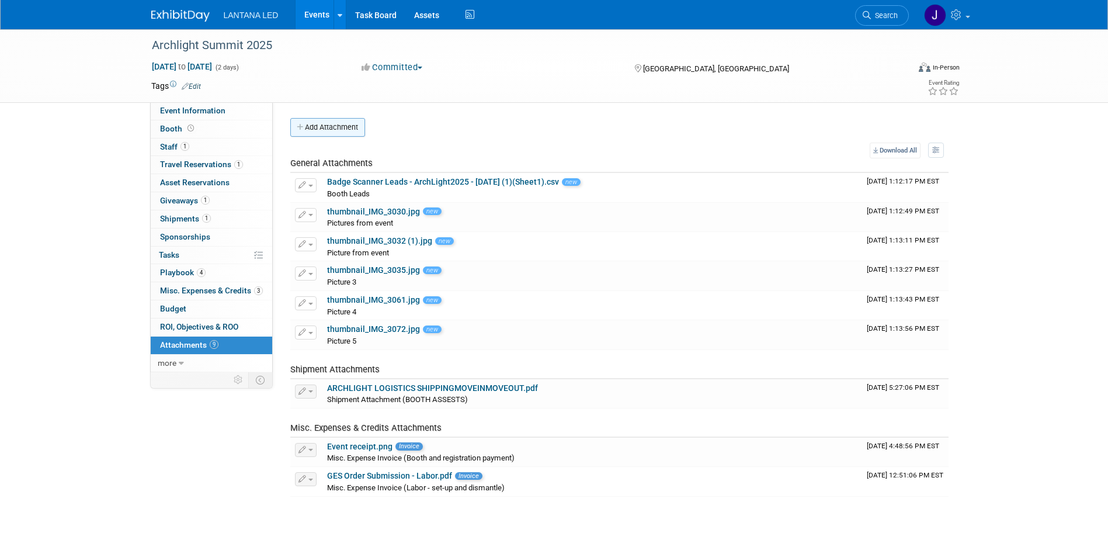
click at [333, 133] on button "Add Attachment" at bounding box center [327, 127] width 75 height 19
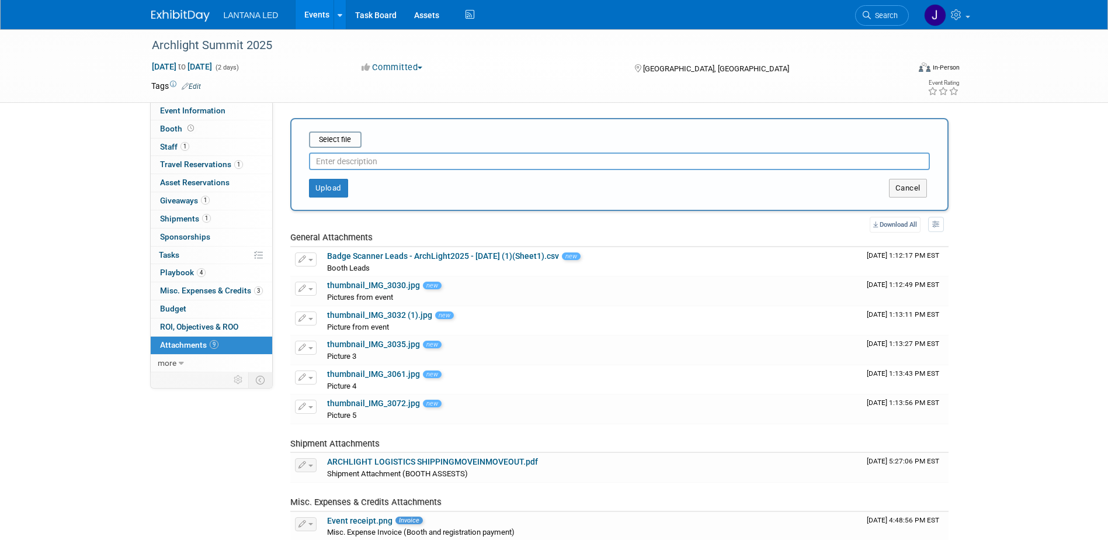
click at [331, 157] on input "text" at bounding box center [619, 161] width 621 height 18
click at [338, 183] on button "Upload" at bounding box center [328, 188] width 39 height 19
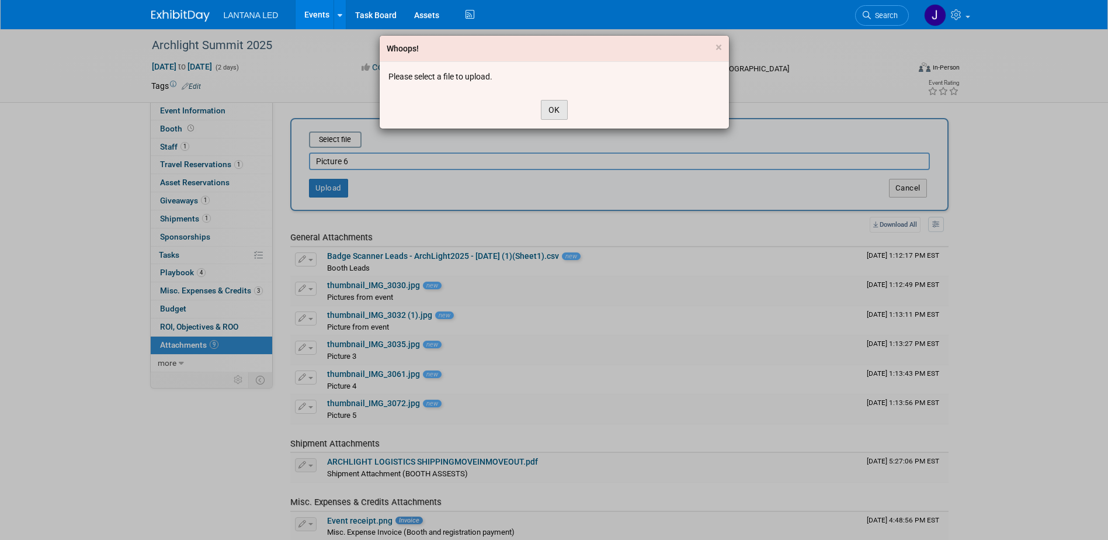
click at [559, 109] on button "OK" at bounding box center [554, 110] width 27 height 20
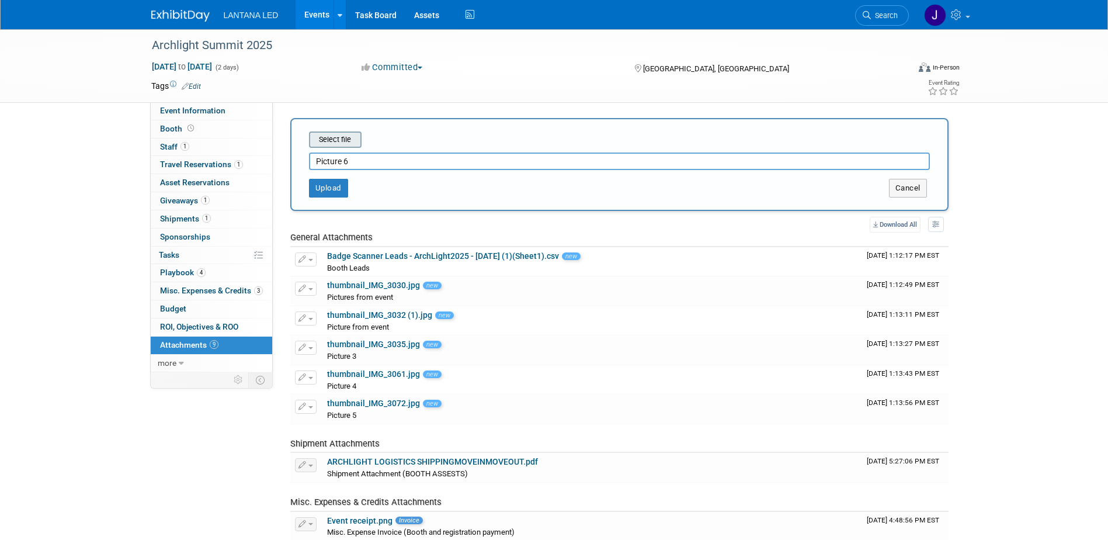
click at [341, 141] on input "file" at bounding box center [290, 140] width 139 height 14
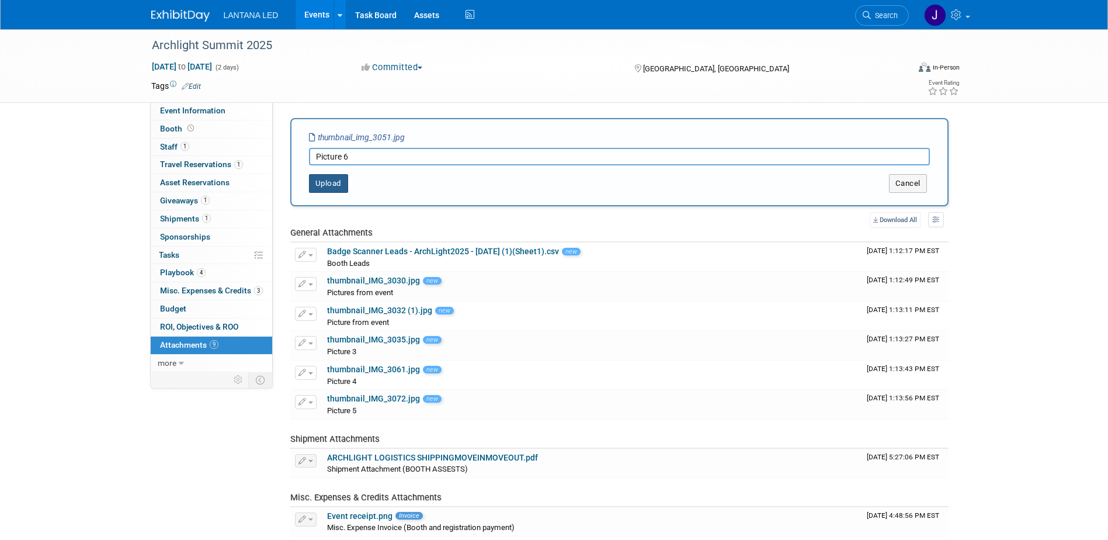
click at [333, 186] on button "Upload" at bounding box center [328, 183] width 39 height 19
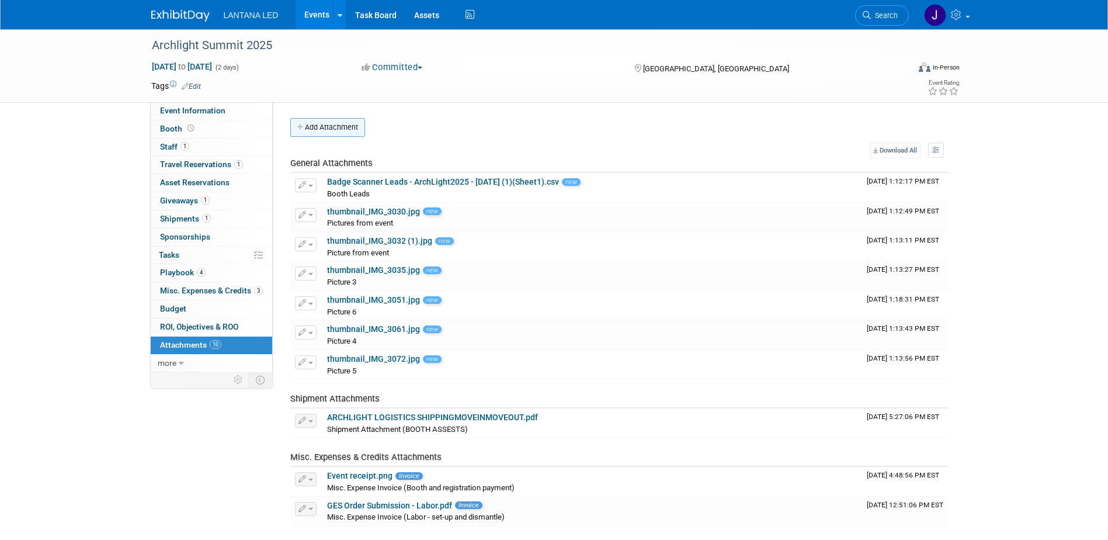
click at [324, 124] on button "Add Attachment" at bounding box center [327, 127] width 75 height 19
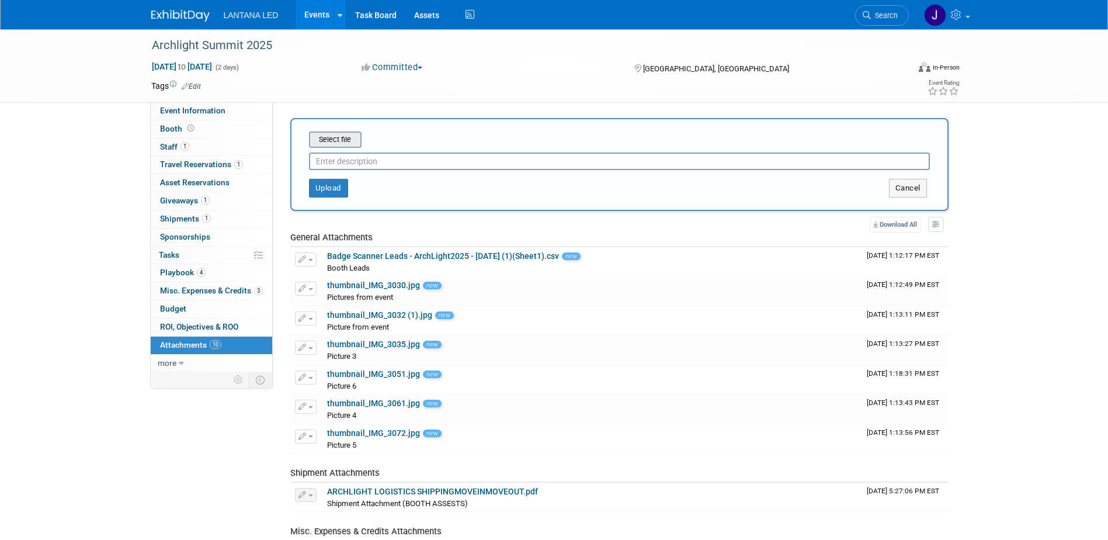
click at [326, 137] on input "file" at bounding box center [290, 140] width 139 height 14
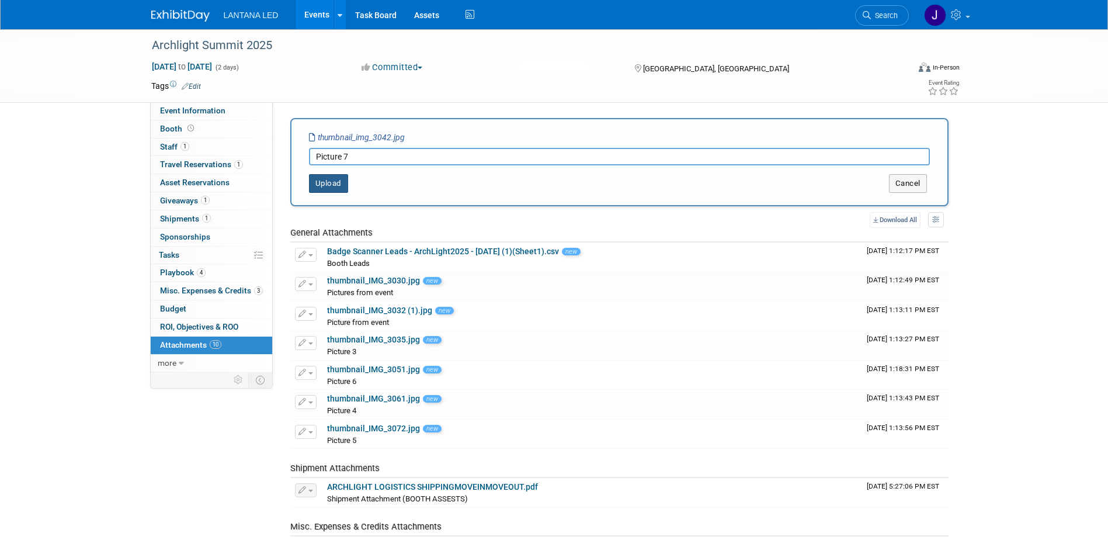
type input "Picture 7"
click at [319, 182] on button "Upload" at bounding box center [328, 183] width 39 height 19
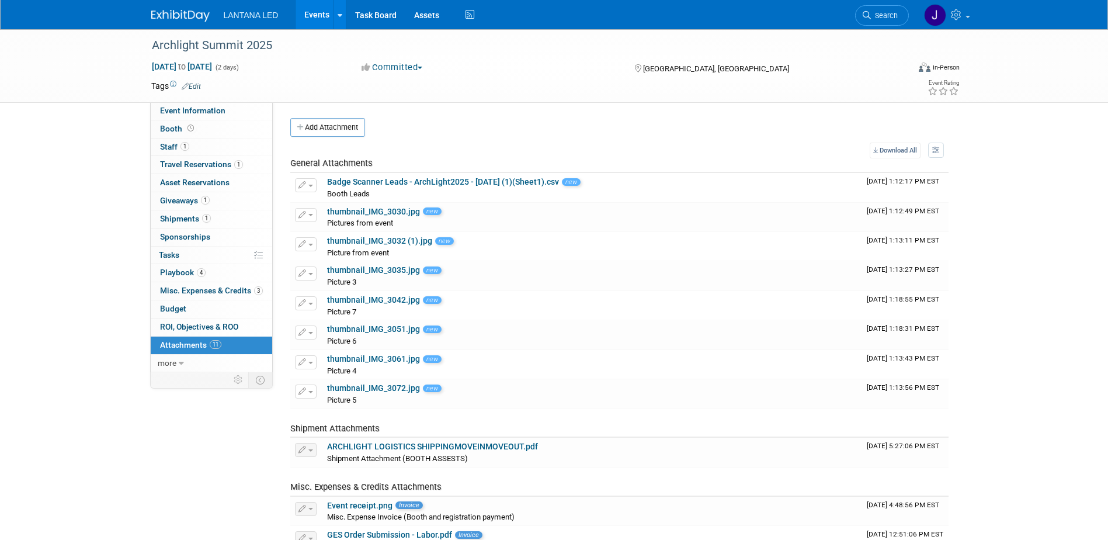
click at [311, 16] on link "Events" at bounding box center [316, 14] width 43 height 29
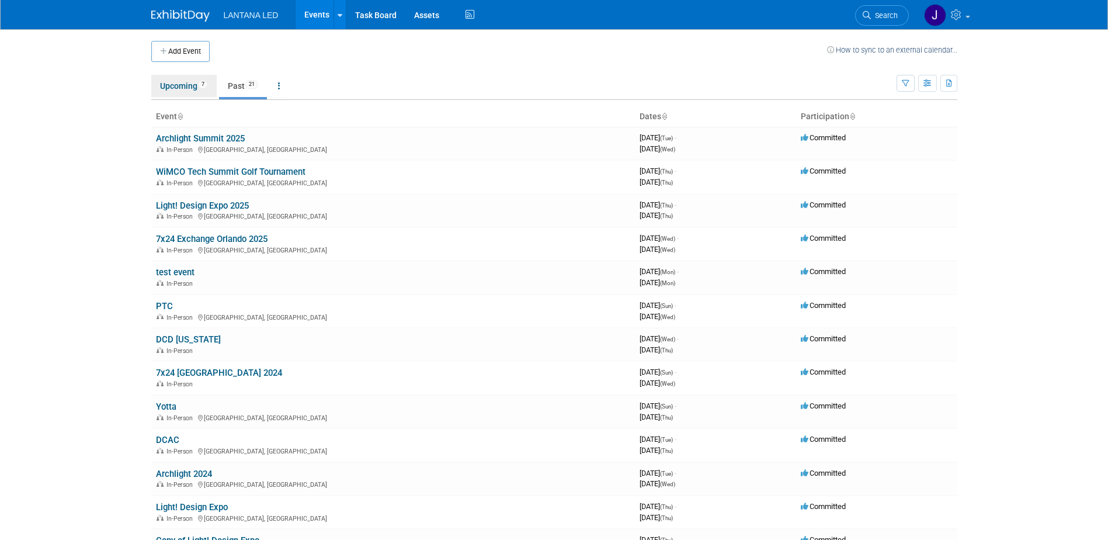
click at [173, 86] on link "Upcoming 7" at bounding box center [183, 86] width 65 height 22
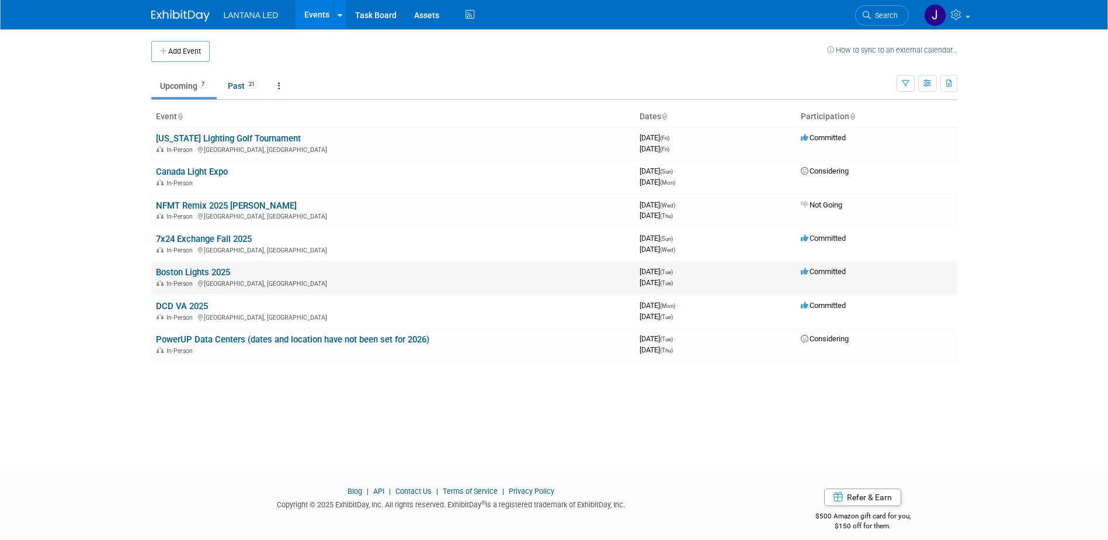
click at [172, 271] on link "Boston Lights 2025" at bounding box center [193, 272] width 74 height 11
